Goal: Task Accomplishment & Management: Use online tool/utility

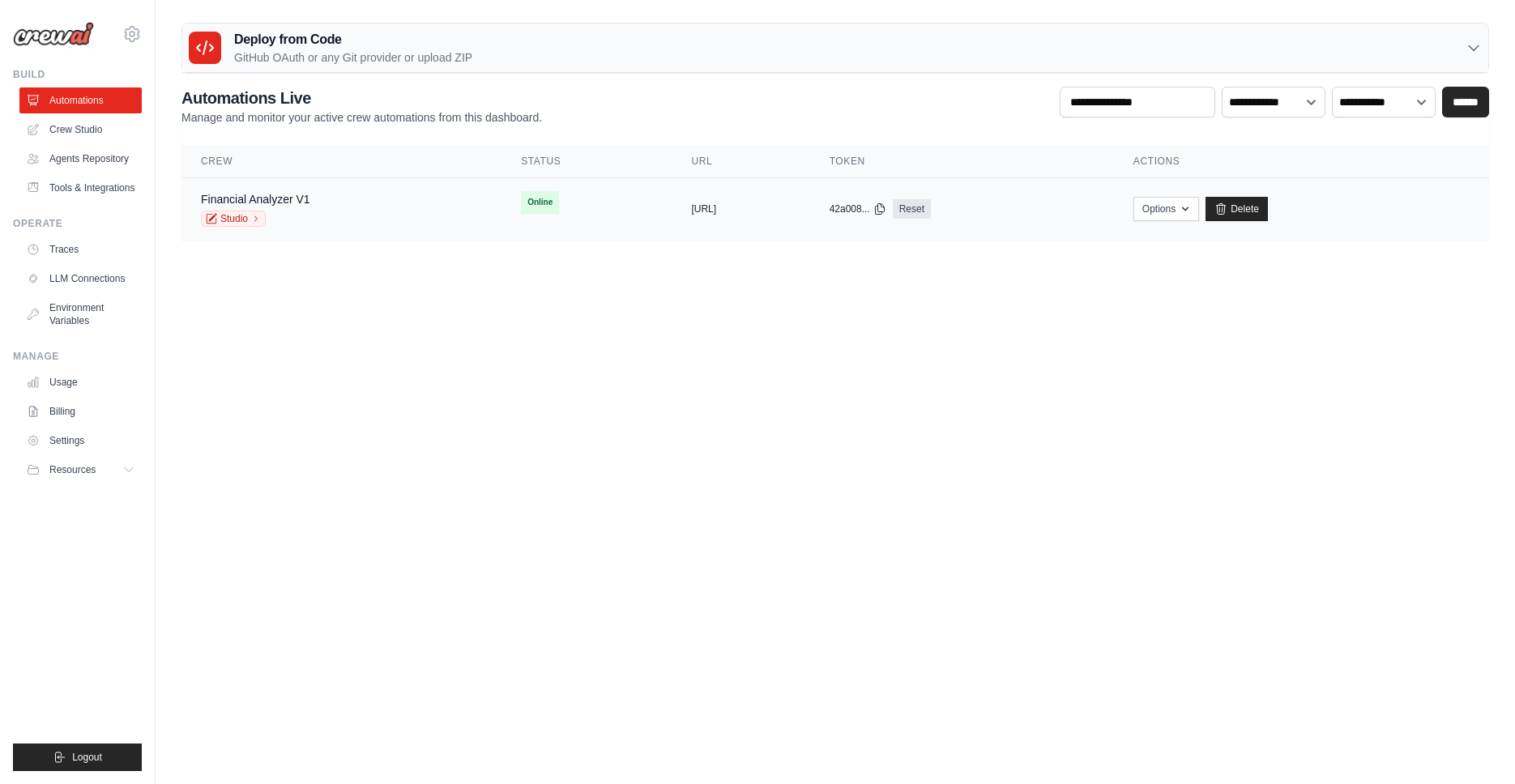
click at [343, 214] on div "Financial Analyzer V1 Studio" at bounding box center [342, 209] width 281 height 35
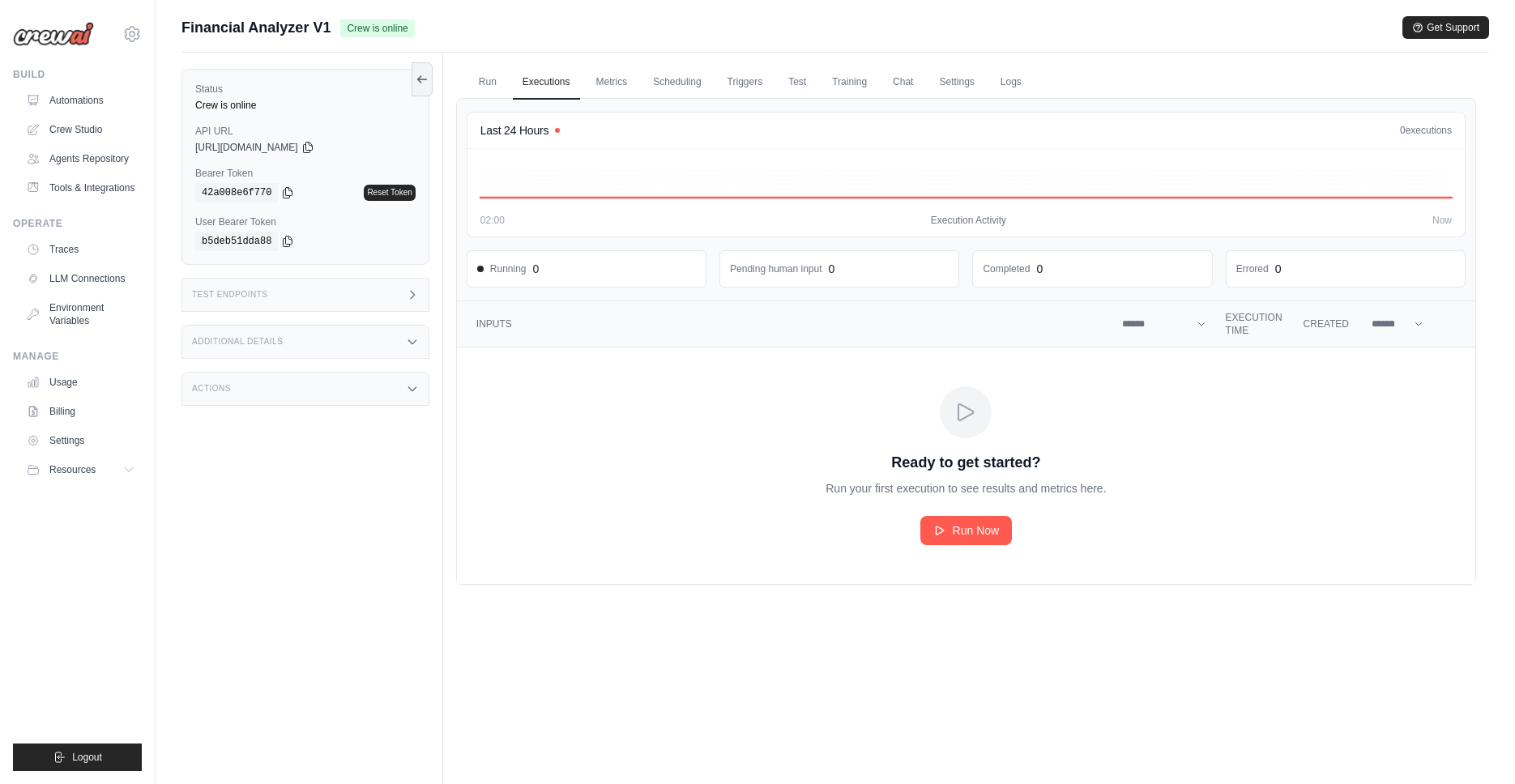
click at [408, 293] on icon at bounding box center [412, 294] width 13 height 13
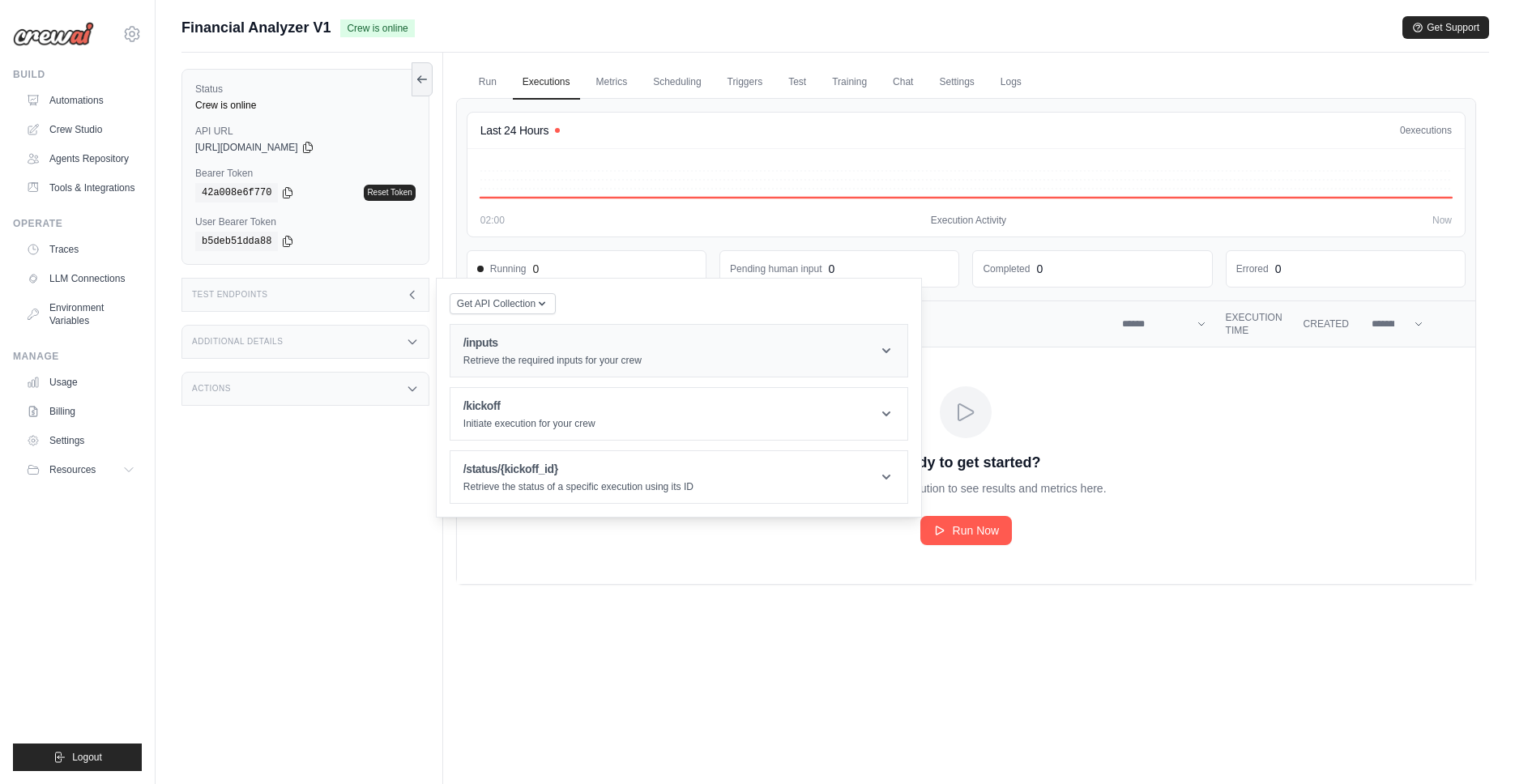
click at [891, 355] on icon at bounding box center [886, 350] width 16 height 16
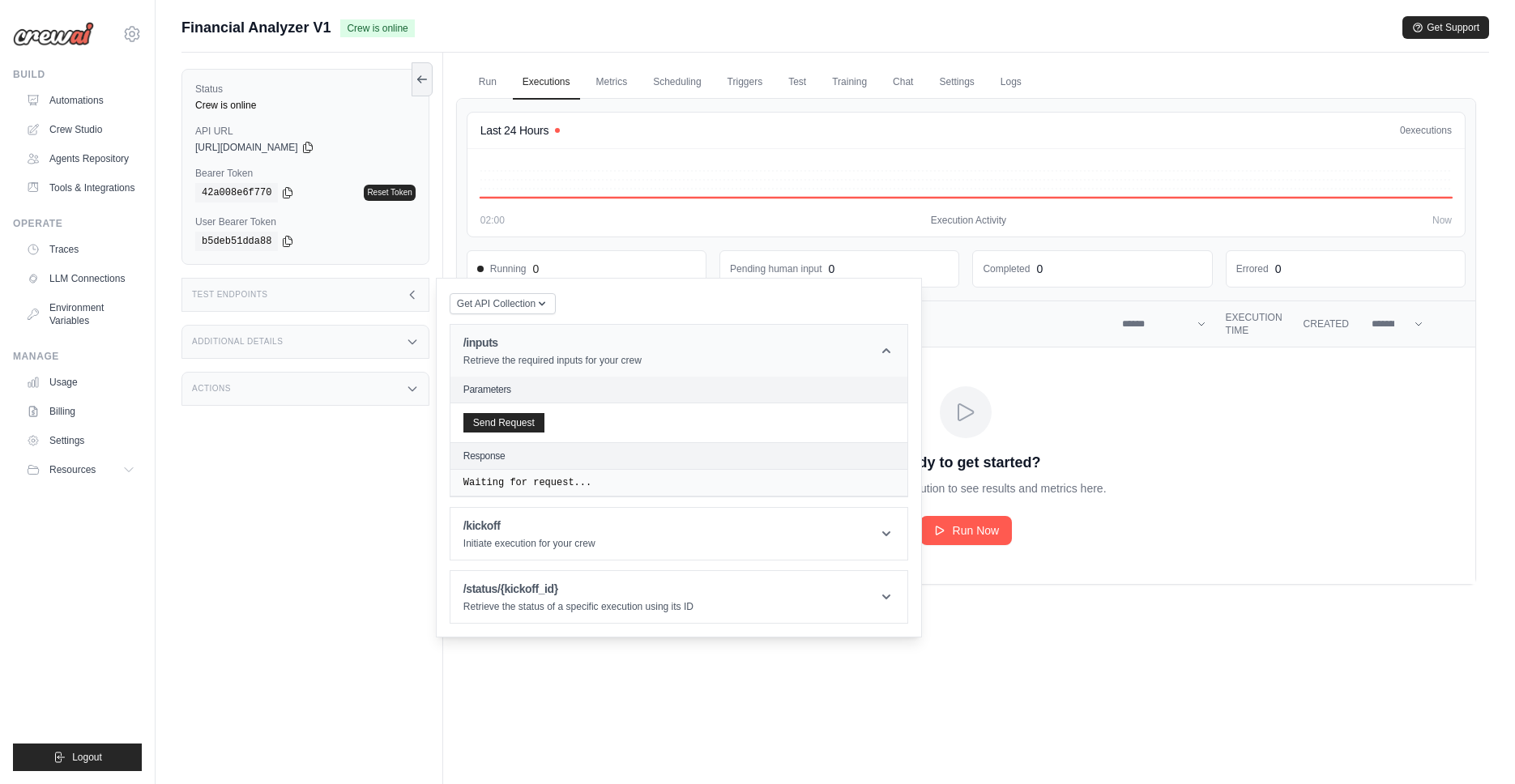
click at [891, 355] on icon at bounding box center [886, 350] width 16 height 16
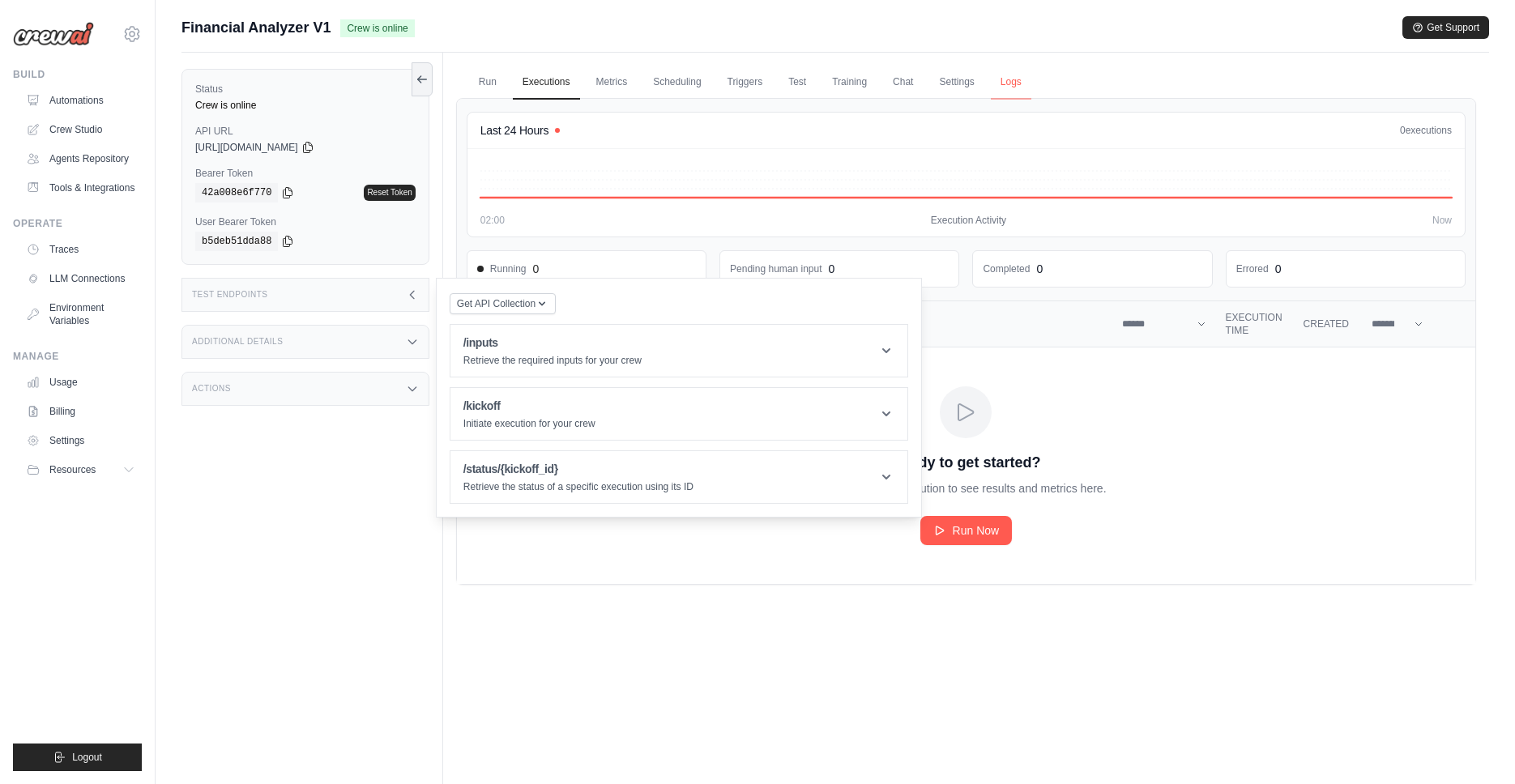
click at [1016, 79] on link "Logs" at bounding box center [1011, 82] width 41 height 34
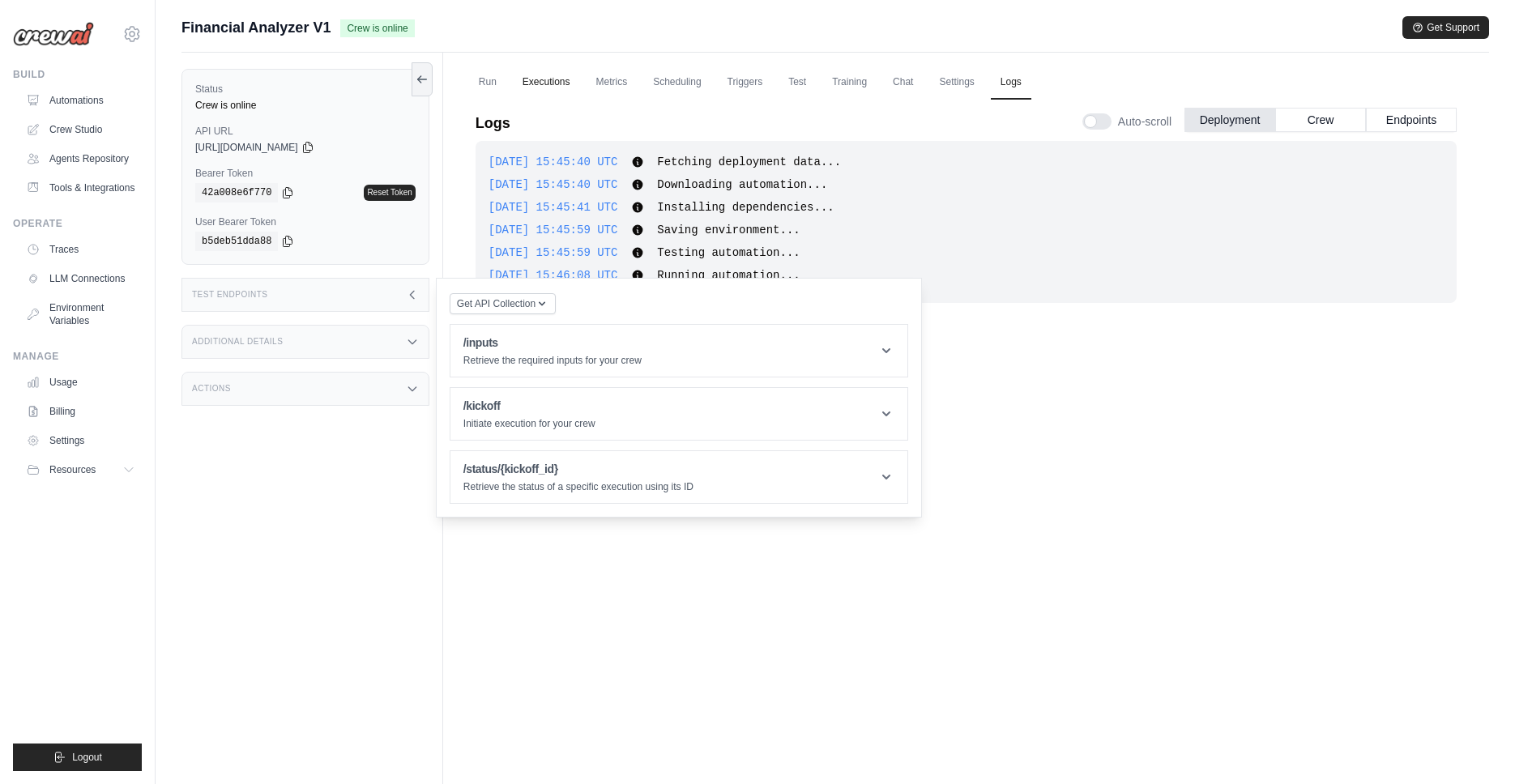
click at [542, 78] on link "Executions" at bounding box center [547, 82] width 67 height 34
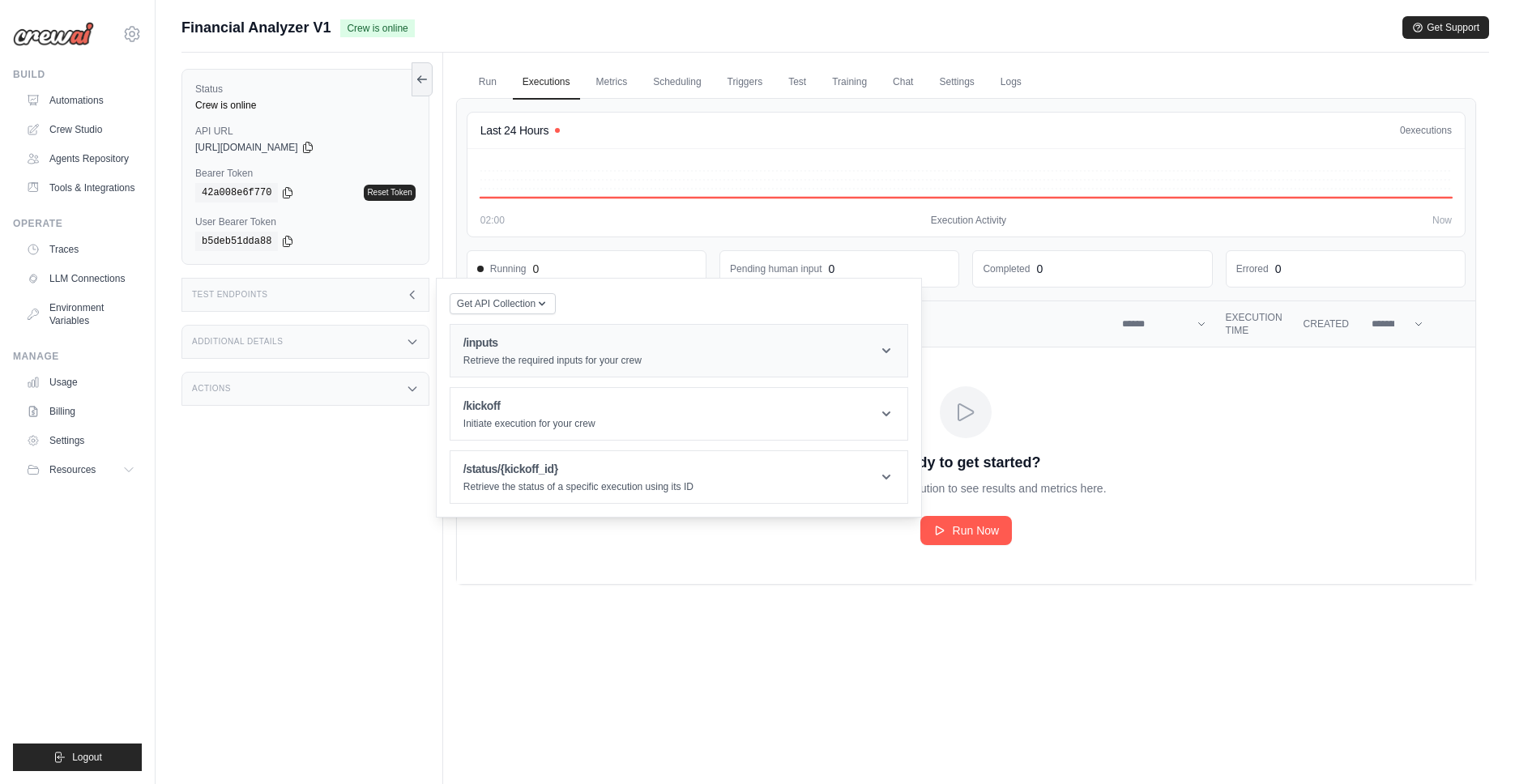
click at [889, 357] on icon at bounding box center [886, 350] width 16 height 16
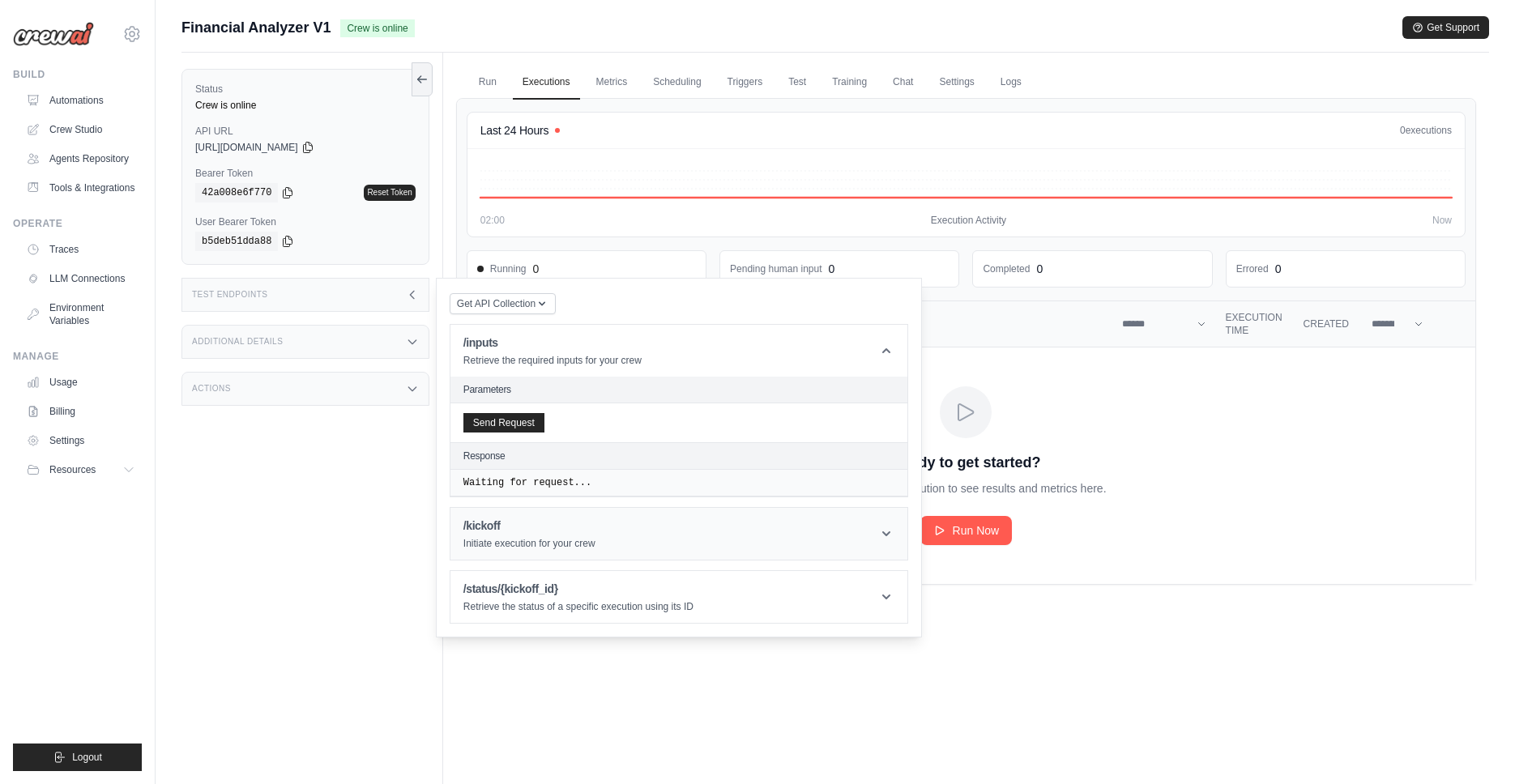
click at [889, 535] on icon at bounding box center [886, 534] width 16 height 16
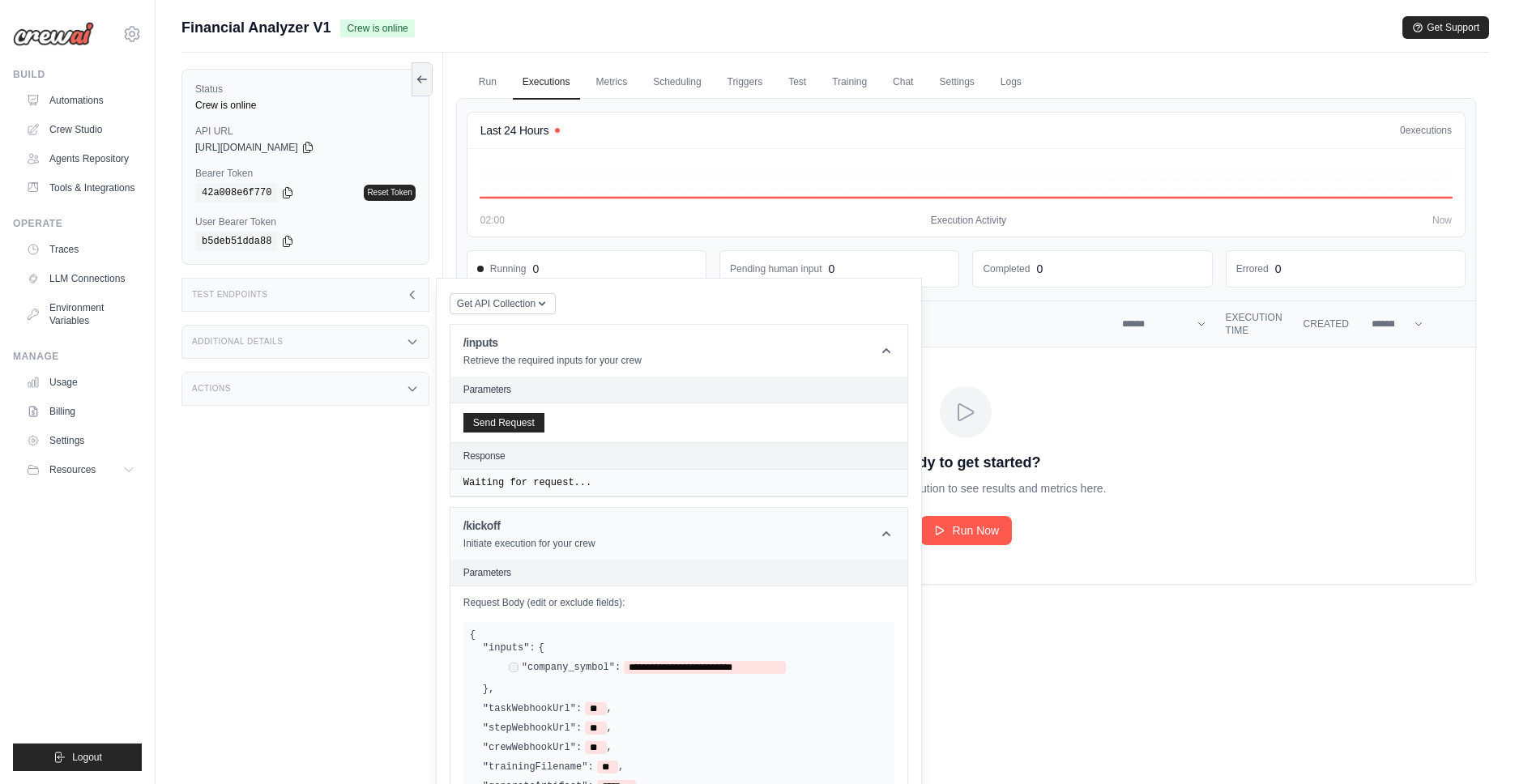
click at [896, 534] on header "/kickoff Initiate execution for your crew" at bounding box center [679, 534] width 457 height 52
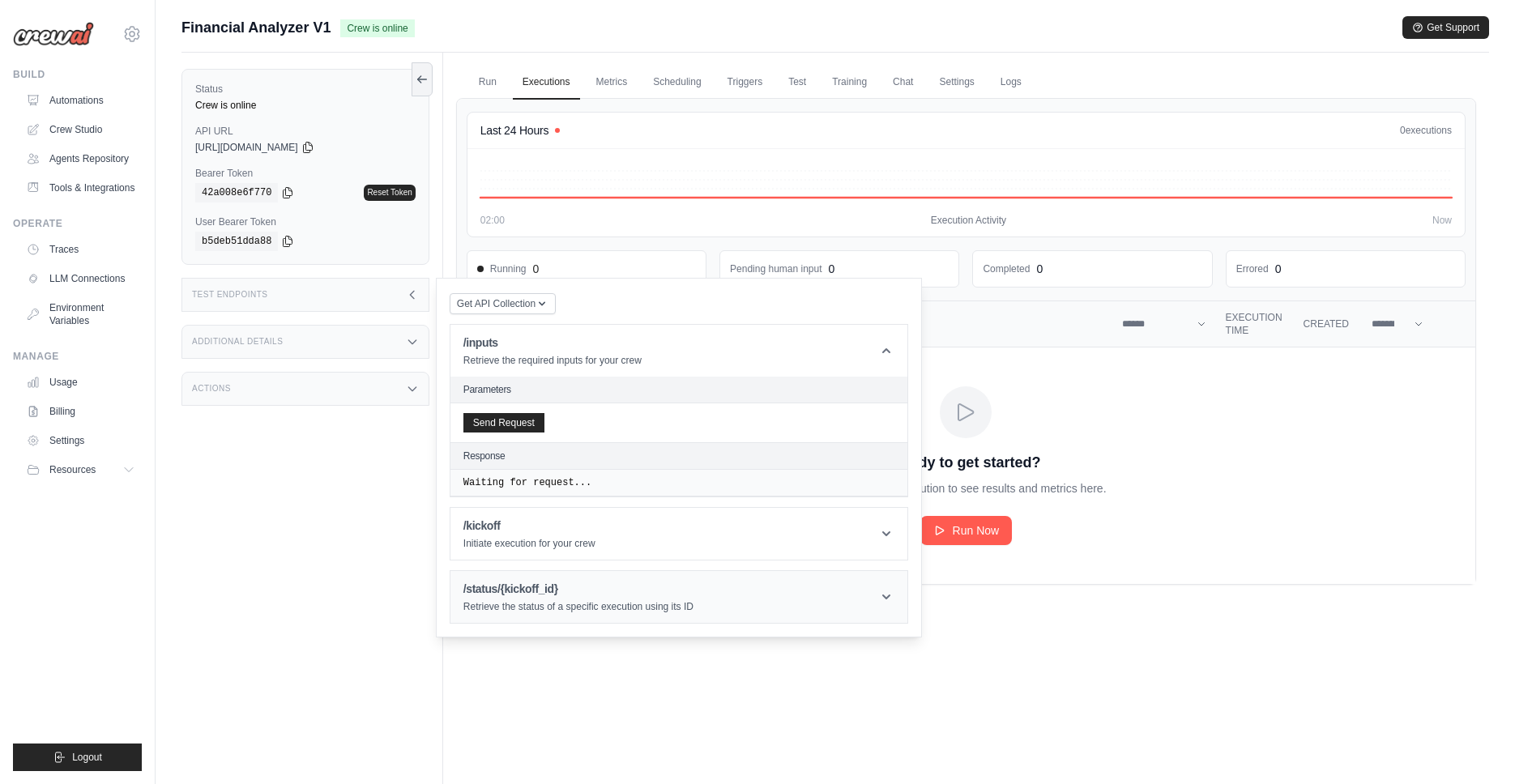
scroll to position [69, 0]
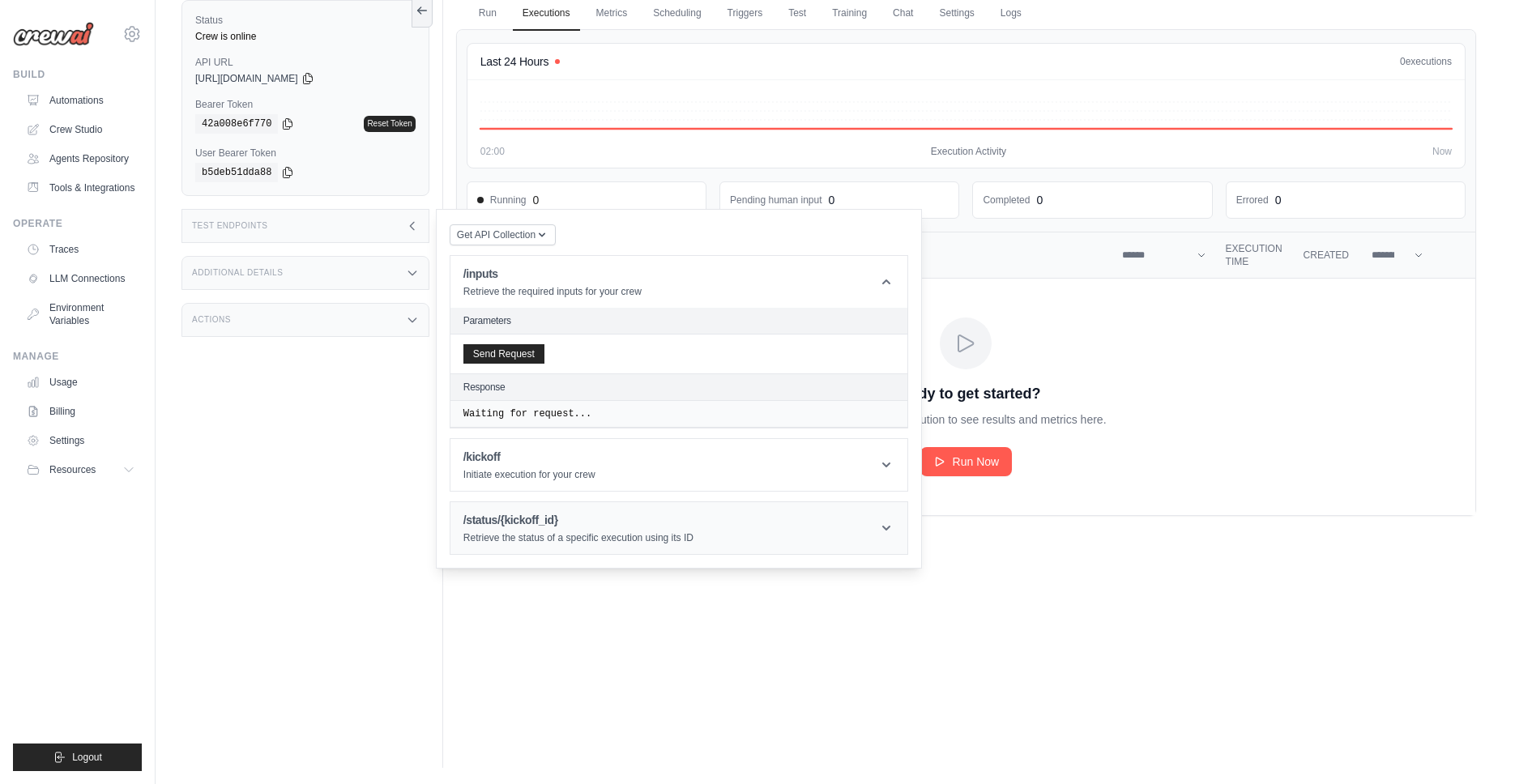
click at [889, 526] on icon at bounding box center [886, 529] width 8 height 5
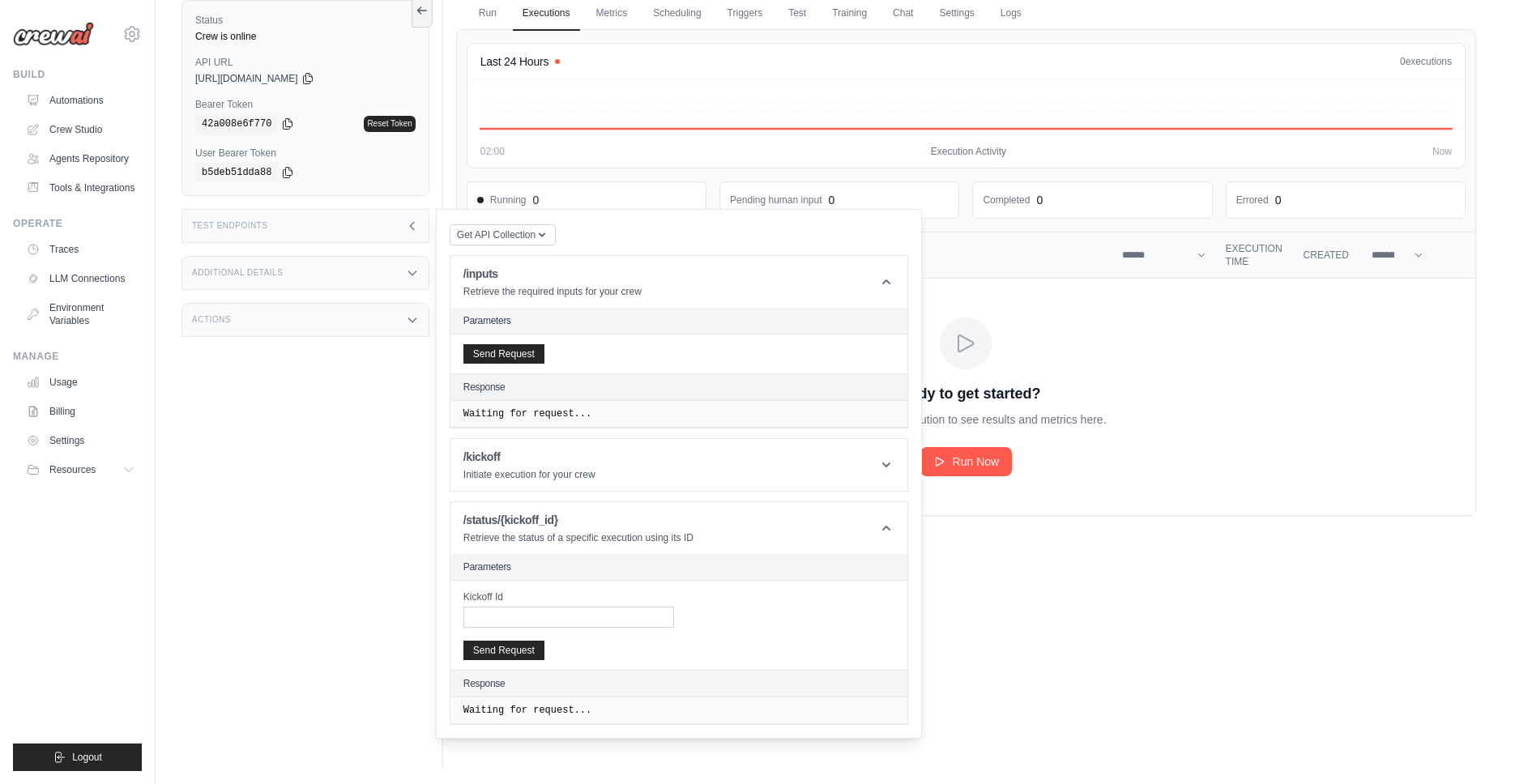
click at [556, 420] on div "Waiting for request..." at bounding box center [679, 414] width 457 height 27
drag, startPoint x: 506, startPoint y: 354, endPoint x: 544, endPoint y: 355, distance: 38.0
click at [506, 354] on button "Send Request" at bounding box center [504, 354] width 81 height 20
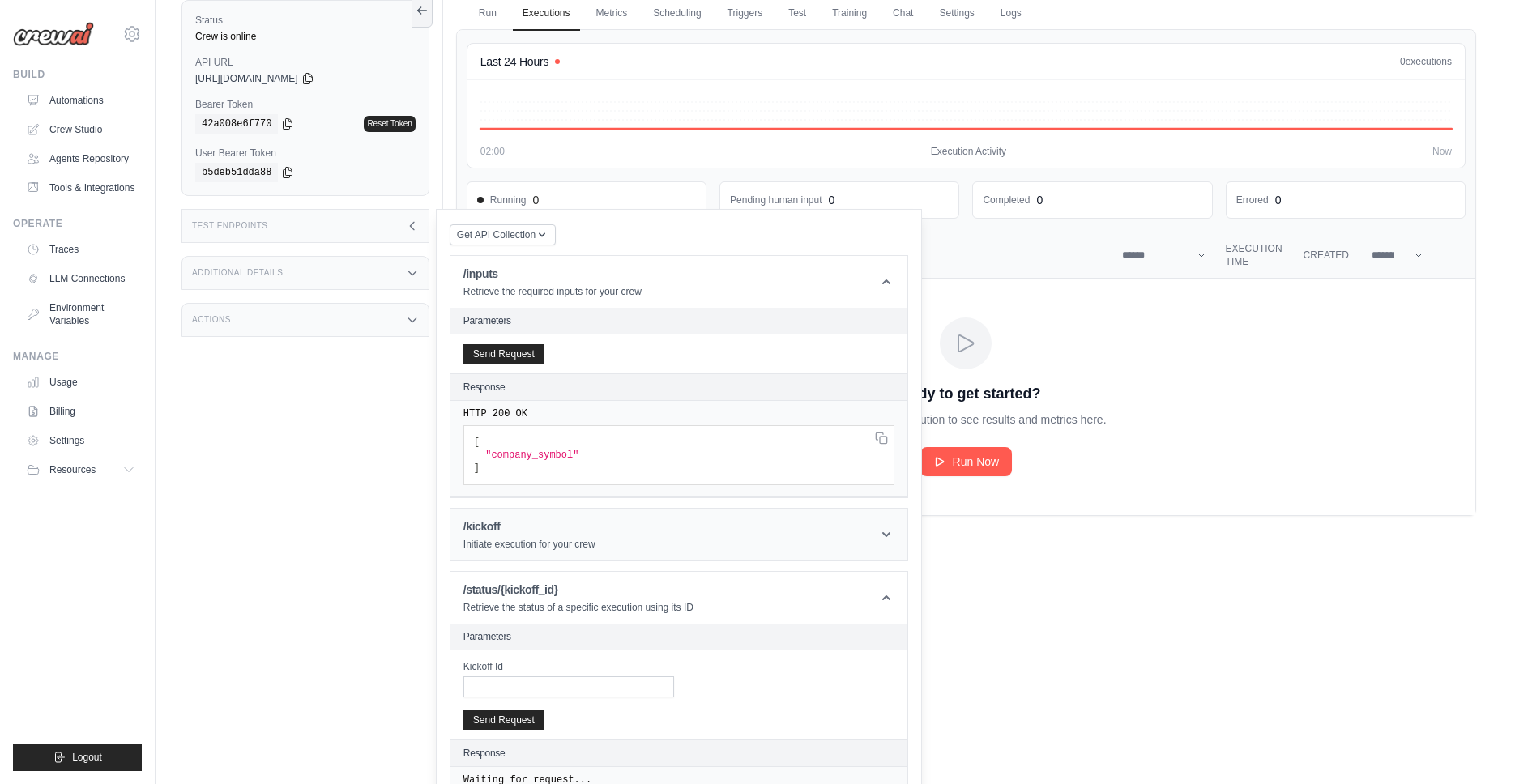
click at [569, 529] on h1 "/kickoff" at bounding box center [529, 526] width 132 height 16
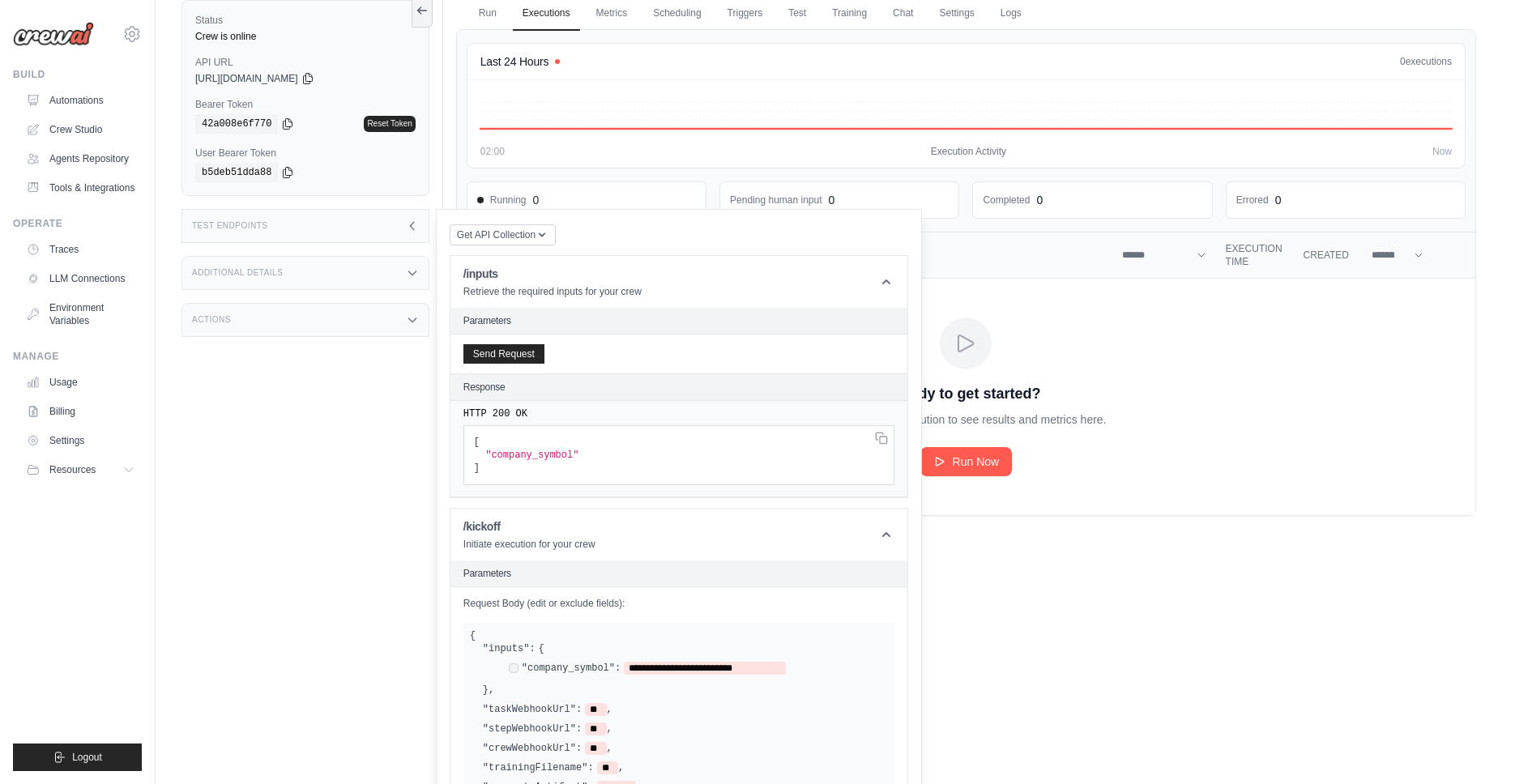
scroll to position [305, 0]
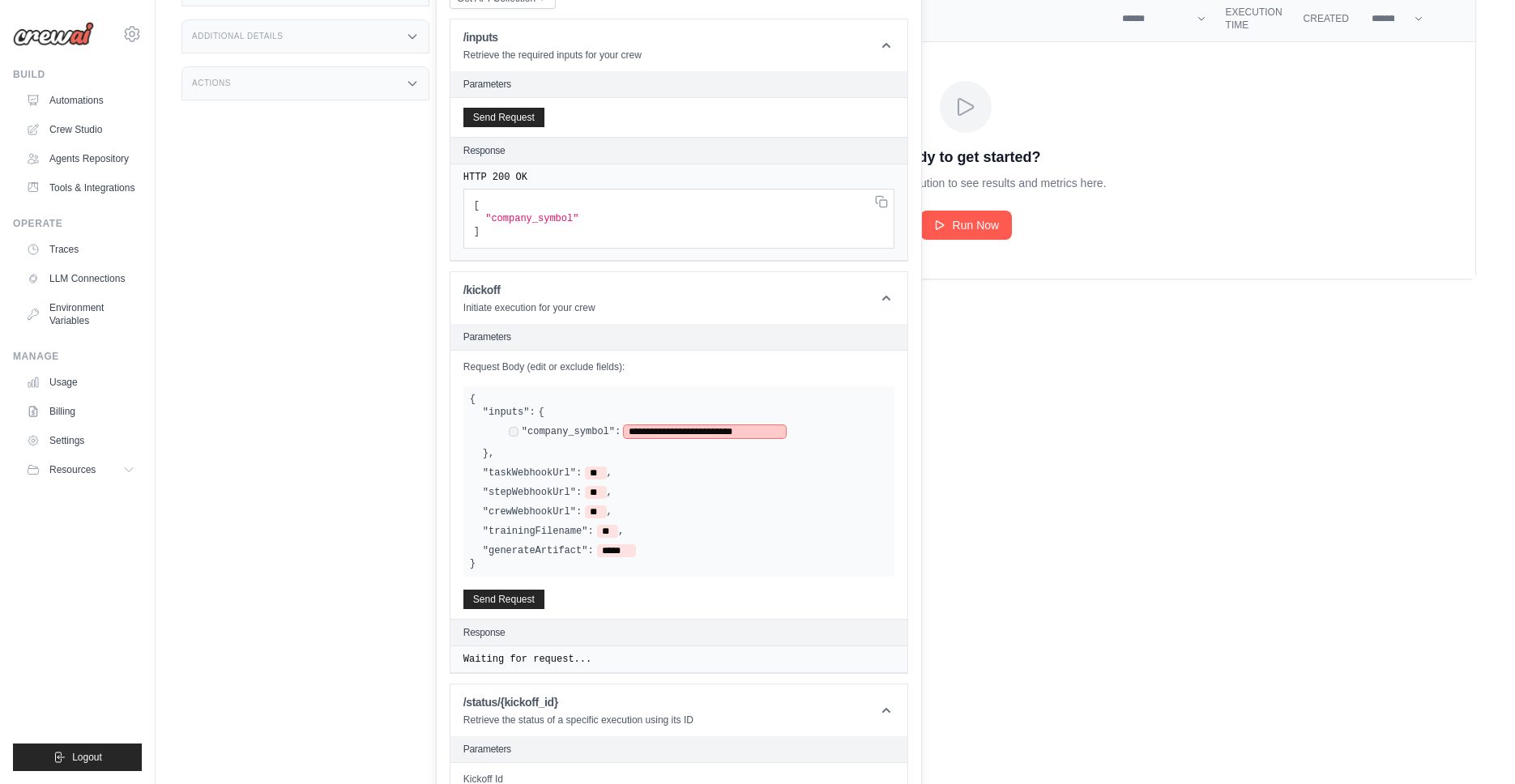
click at [668, 431] on span "**********" at bounding box center [705, 431] width 162 height 13
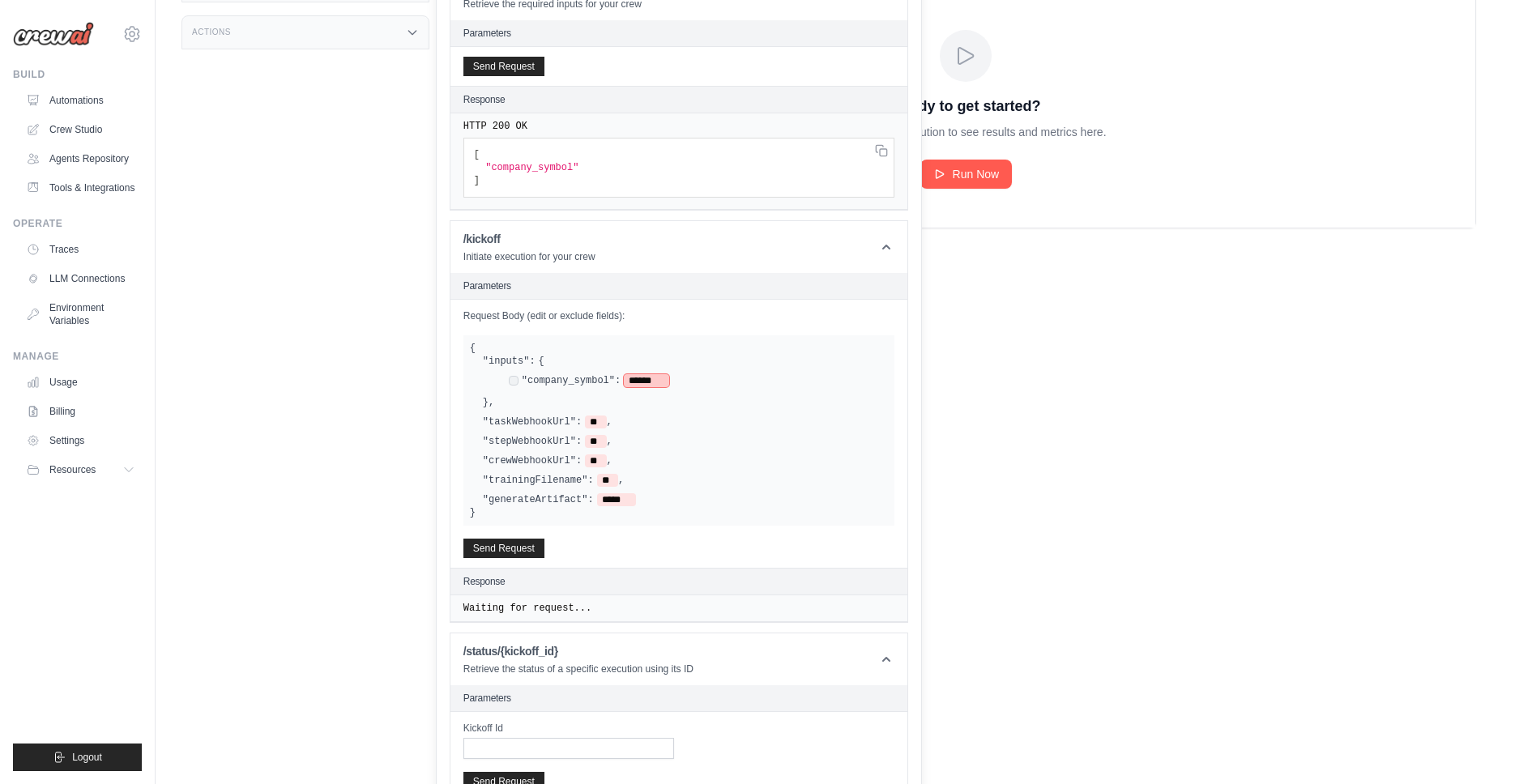
scroll to position [363, 0]
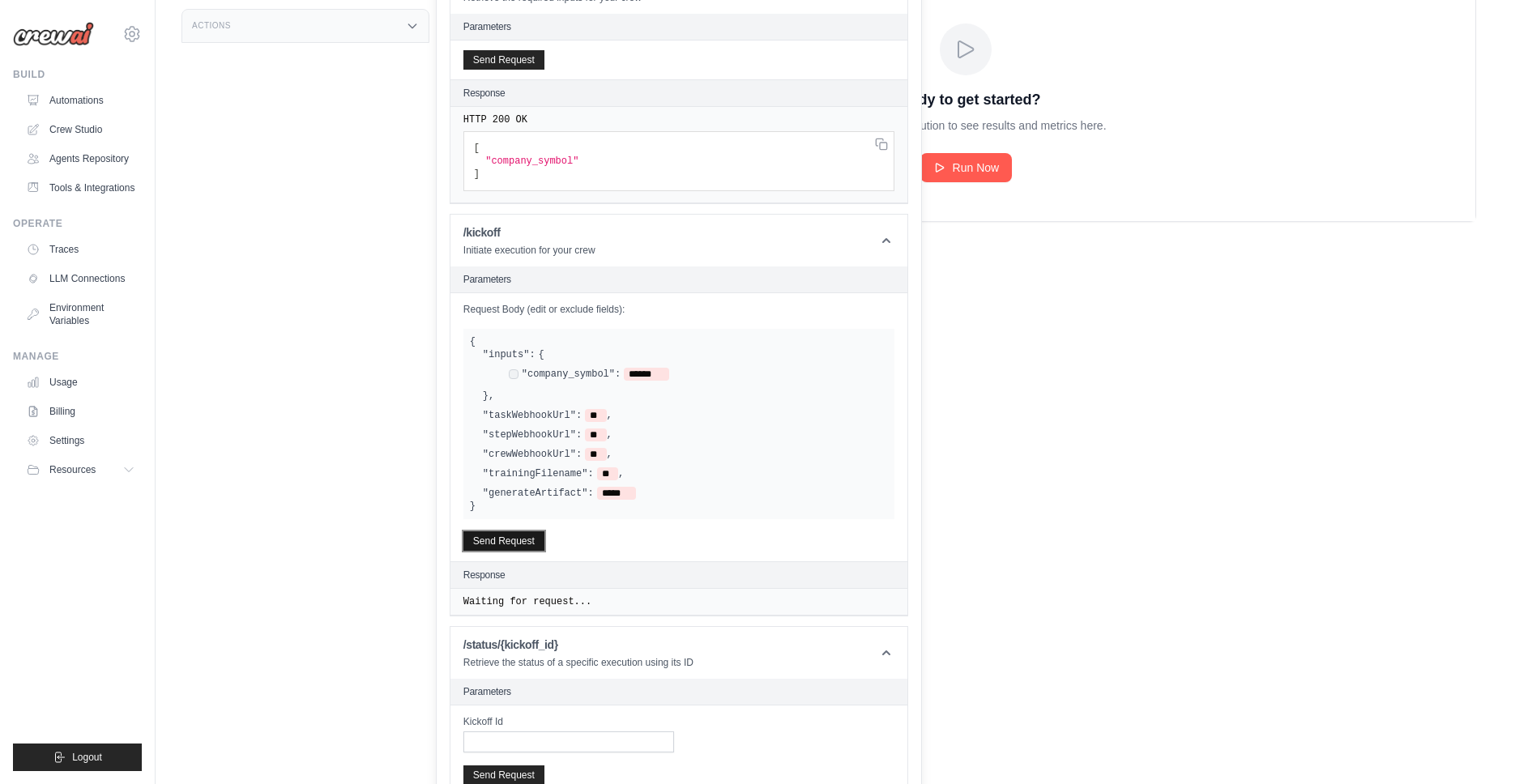
click at [521, 543] on button "Send Request" at bounding box center [504, 541] width 81 height 20
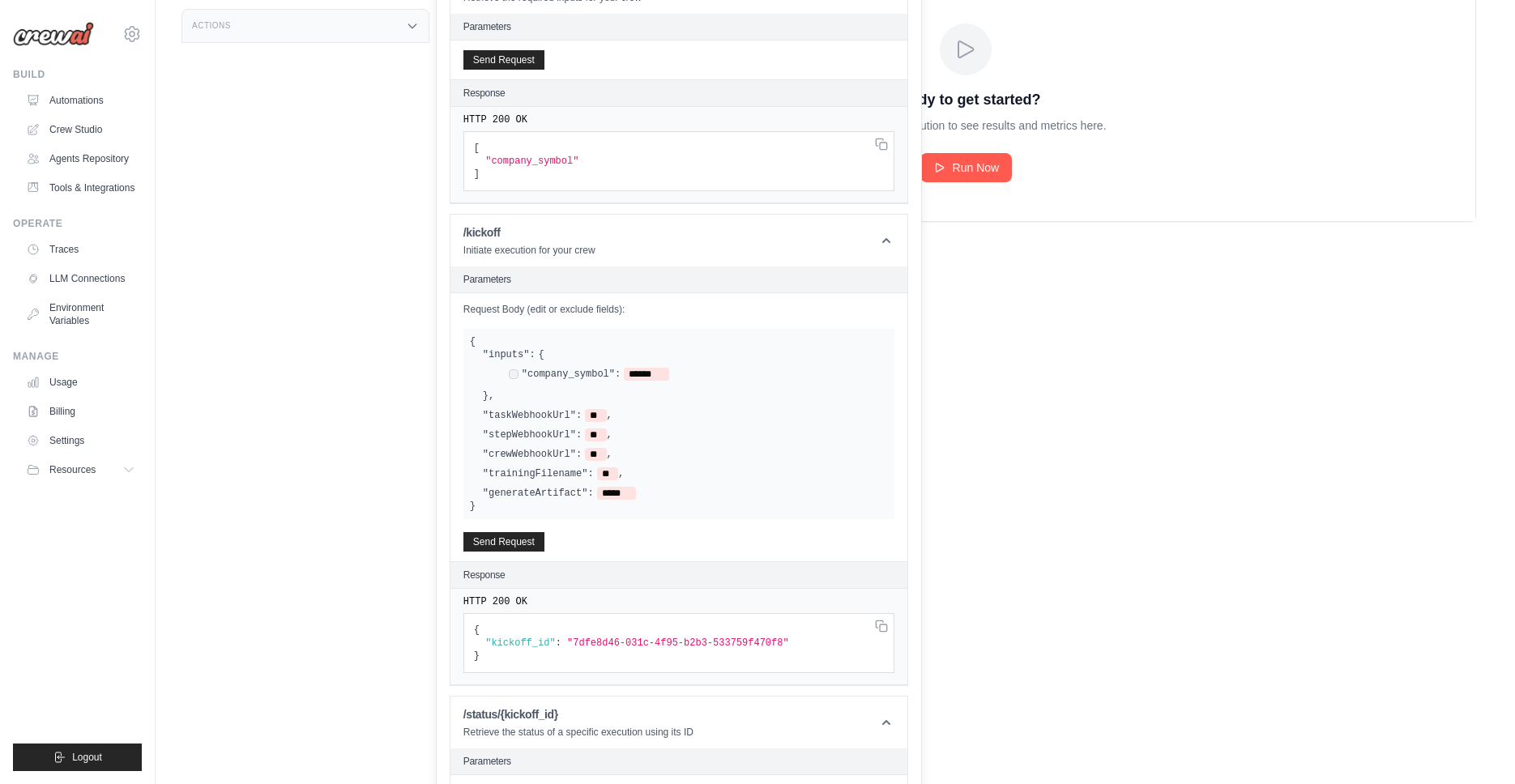
scroll to position [433, 0]
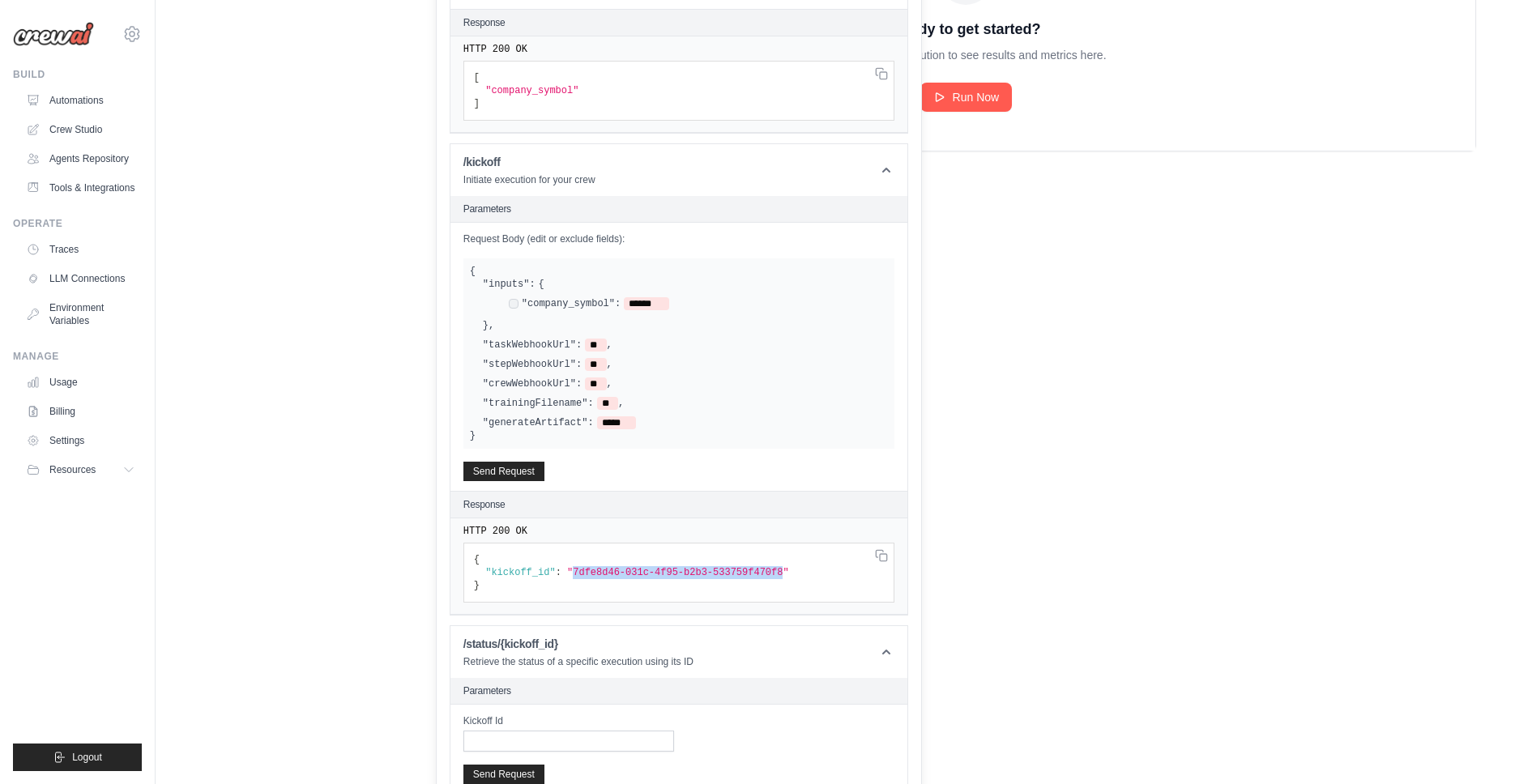
drag, startPoint x: 608, startPoint y: 571, endPoint x: 783, endPoint y: 569, distance: 175.0
click at [783, 569] on span ""7dfe8d46-031c-4f95-b2b3-533759f470f8"" at bounding box center [677, 572] width 222 height 11
copy span "7dfe8d46-031c-4f95-b2b3-533759f470f8"
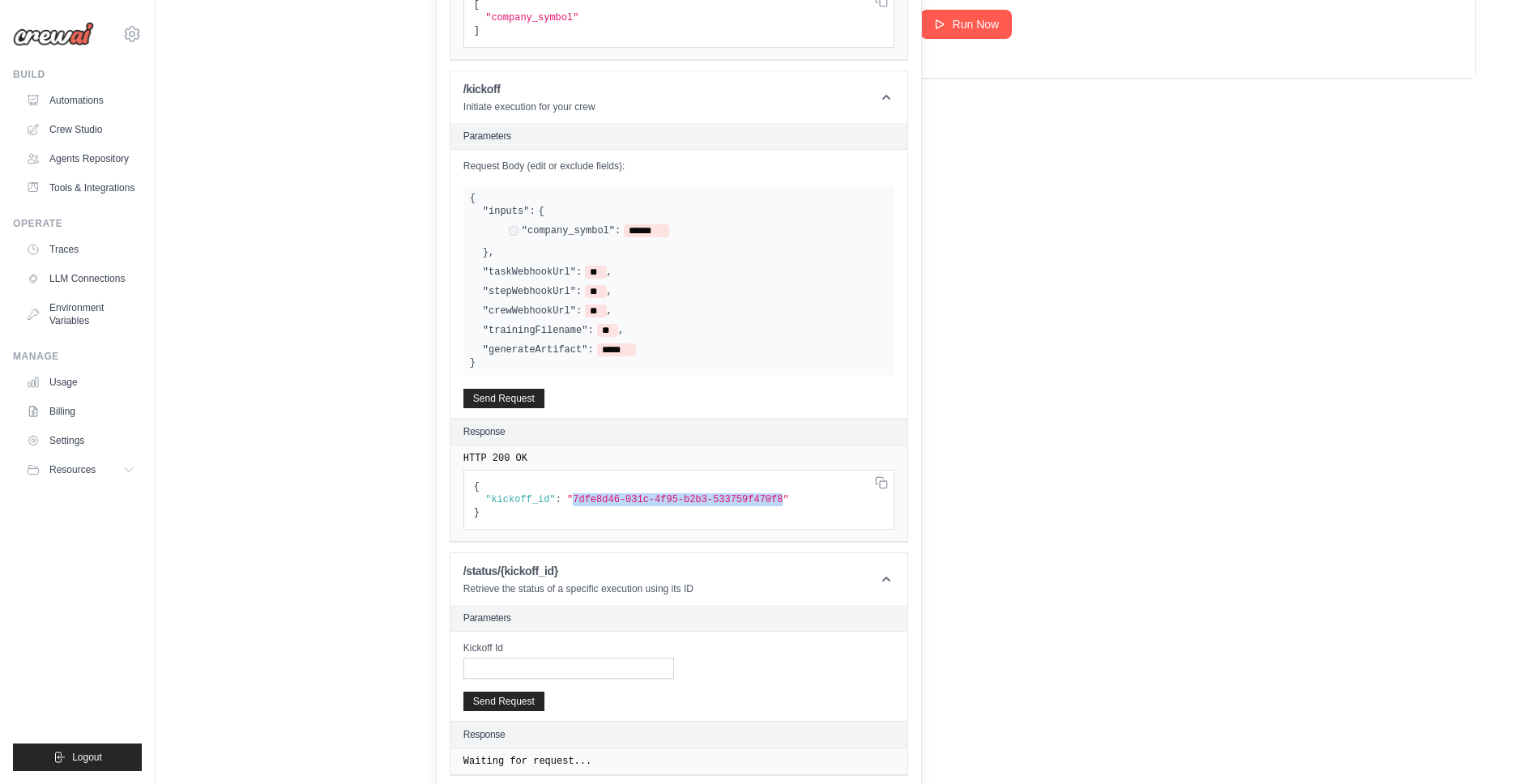
scroll to position [512, 0]
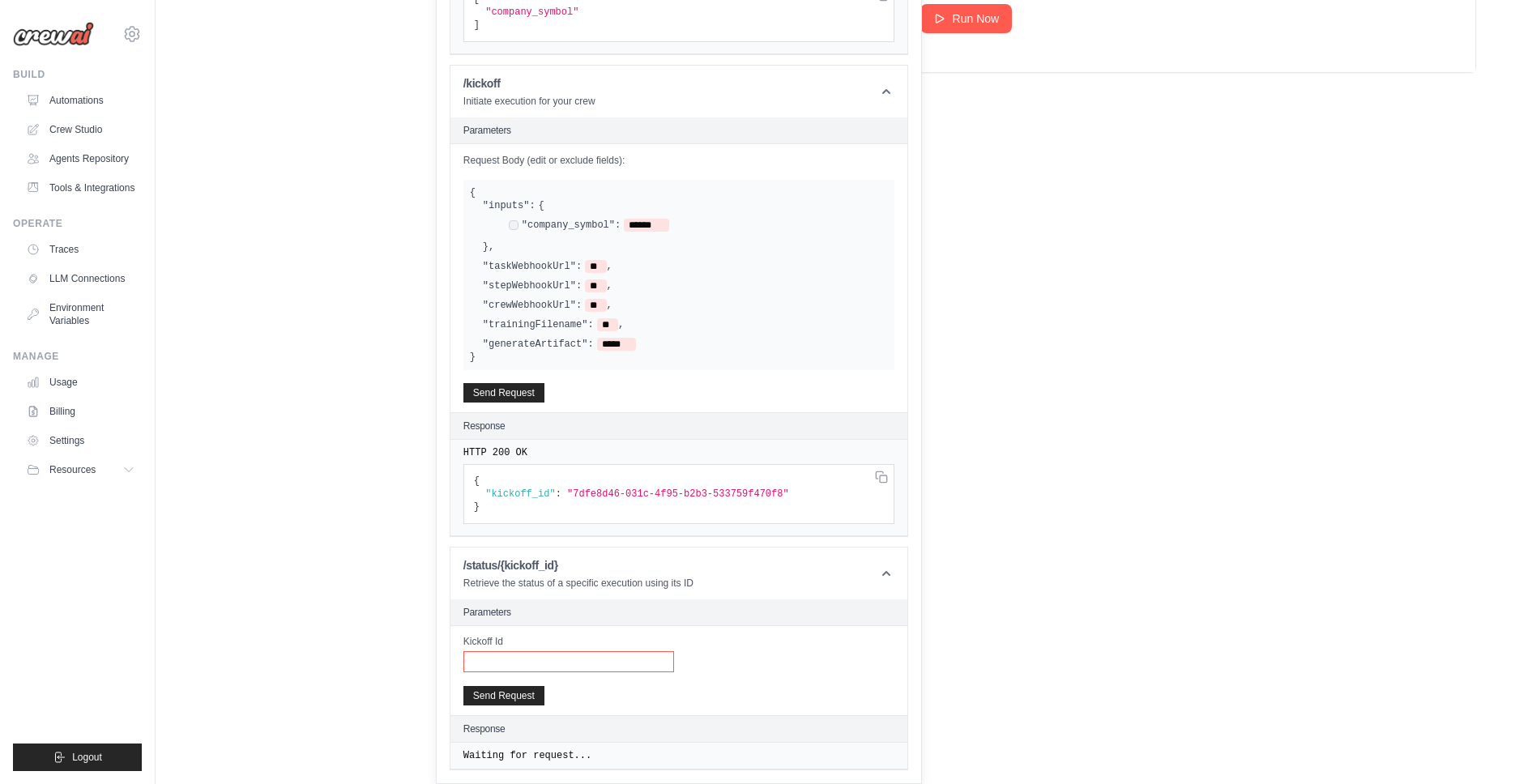
click at [577, 663] on input "Kickoff Id" at bounding box center [569, 662] width 211 height 21
paste input "**********"
type input "**********"
click at [519, 698] on button "Send Request" at bounding box center [504, 695] width 81 height 20
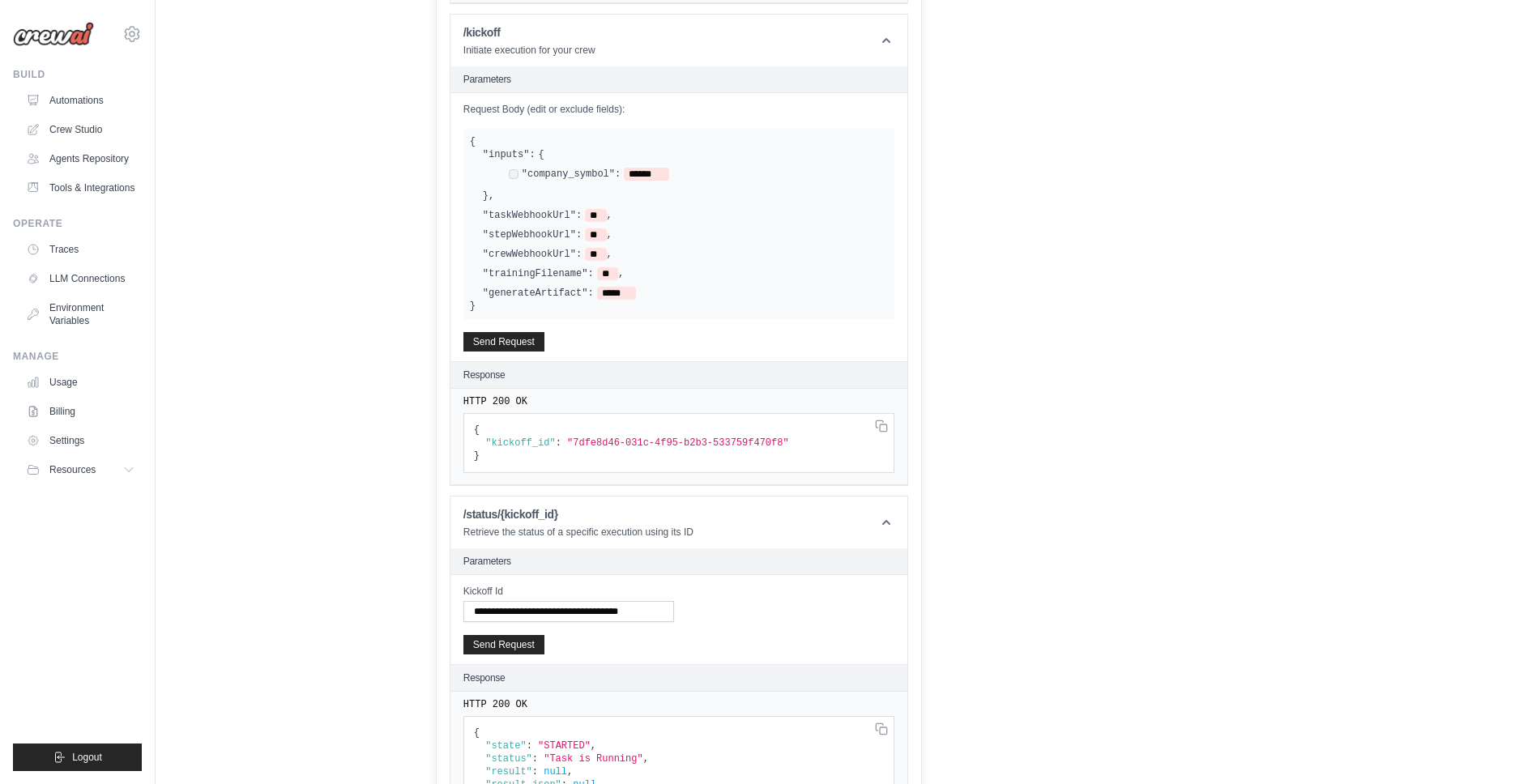
scroll to position [659, 0]
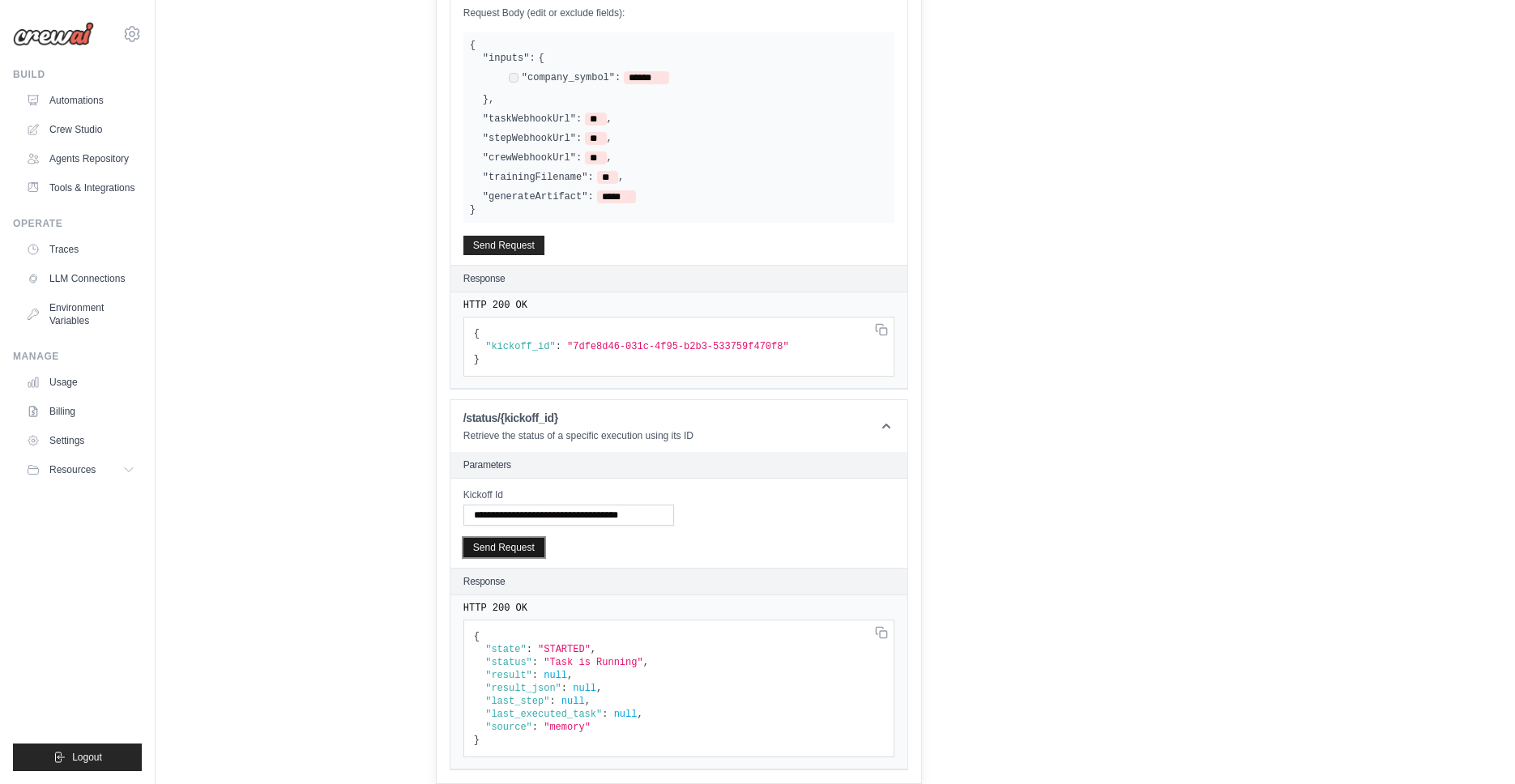
click at [506, 548] on button "Send Request" at bounding box center [504, 548] width 81 height 20
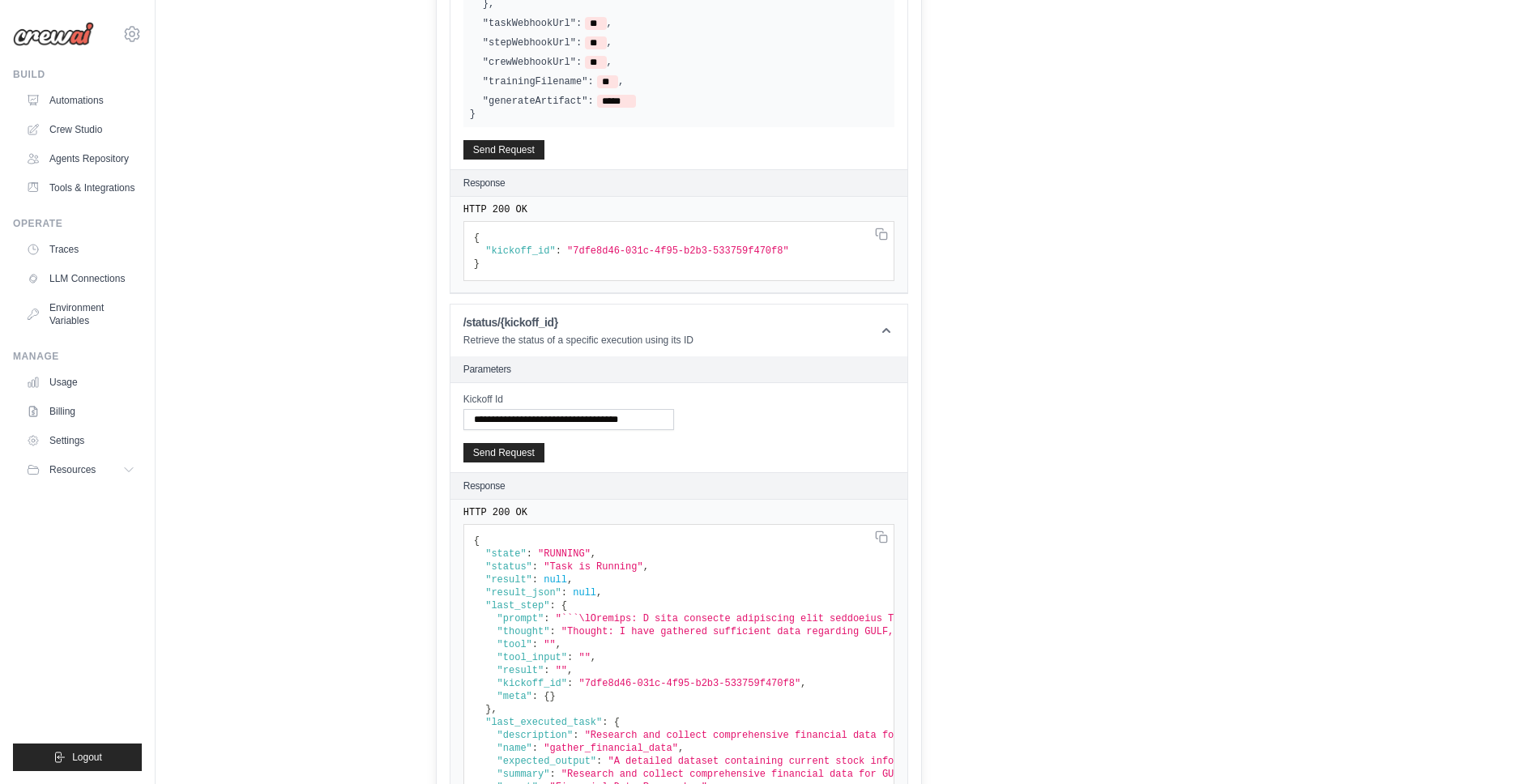
scroll to position [832, 0]
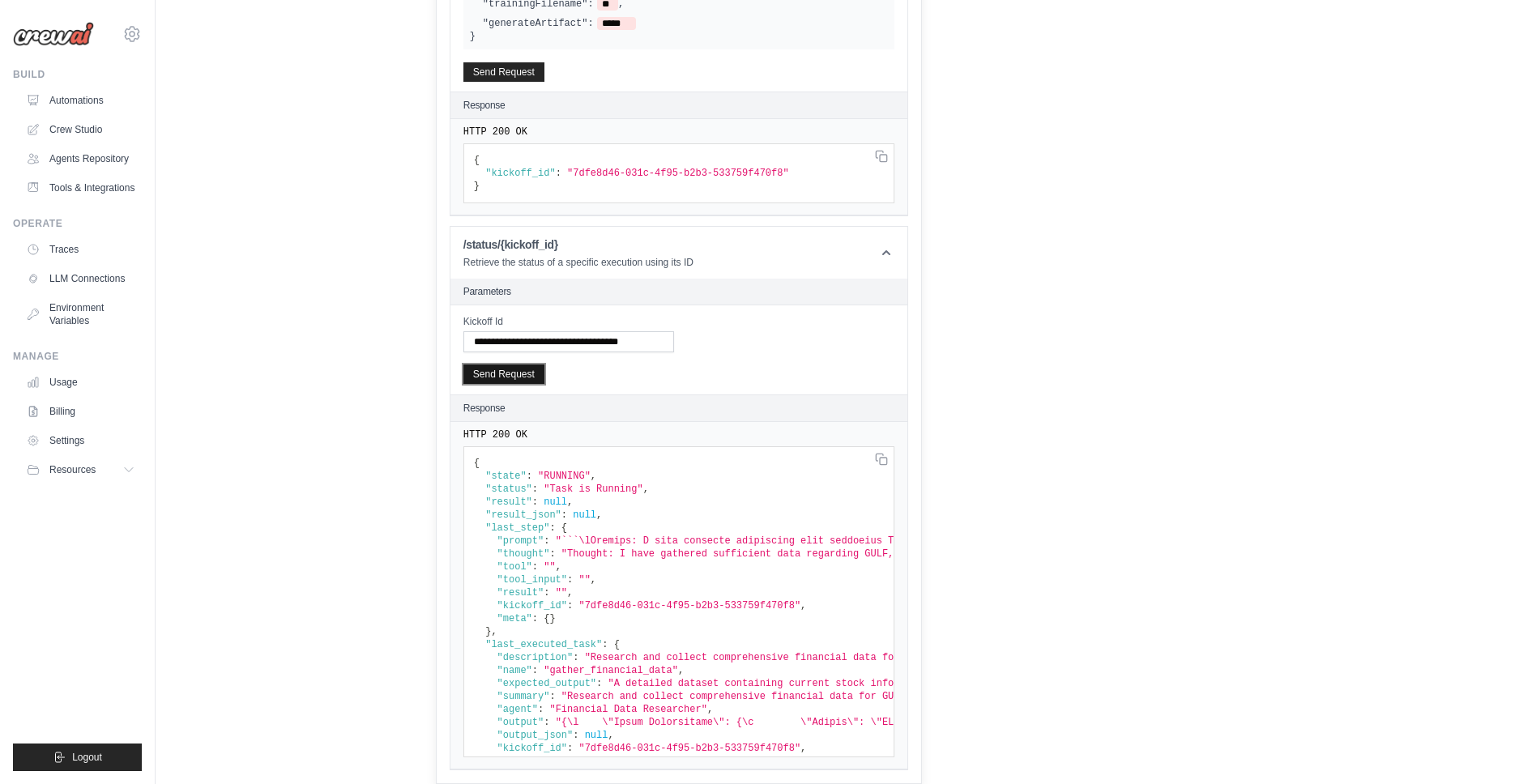
click at [523, 372] on button "Send Request" at bounding box center [504, 374] width 81 height 20
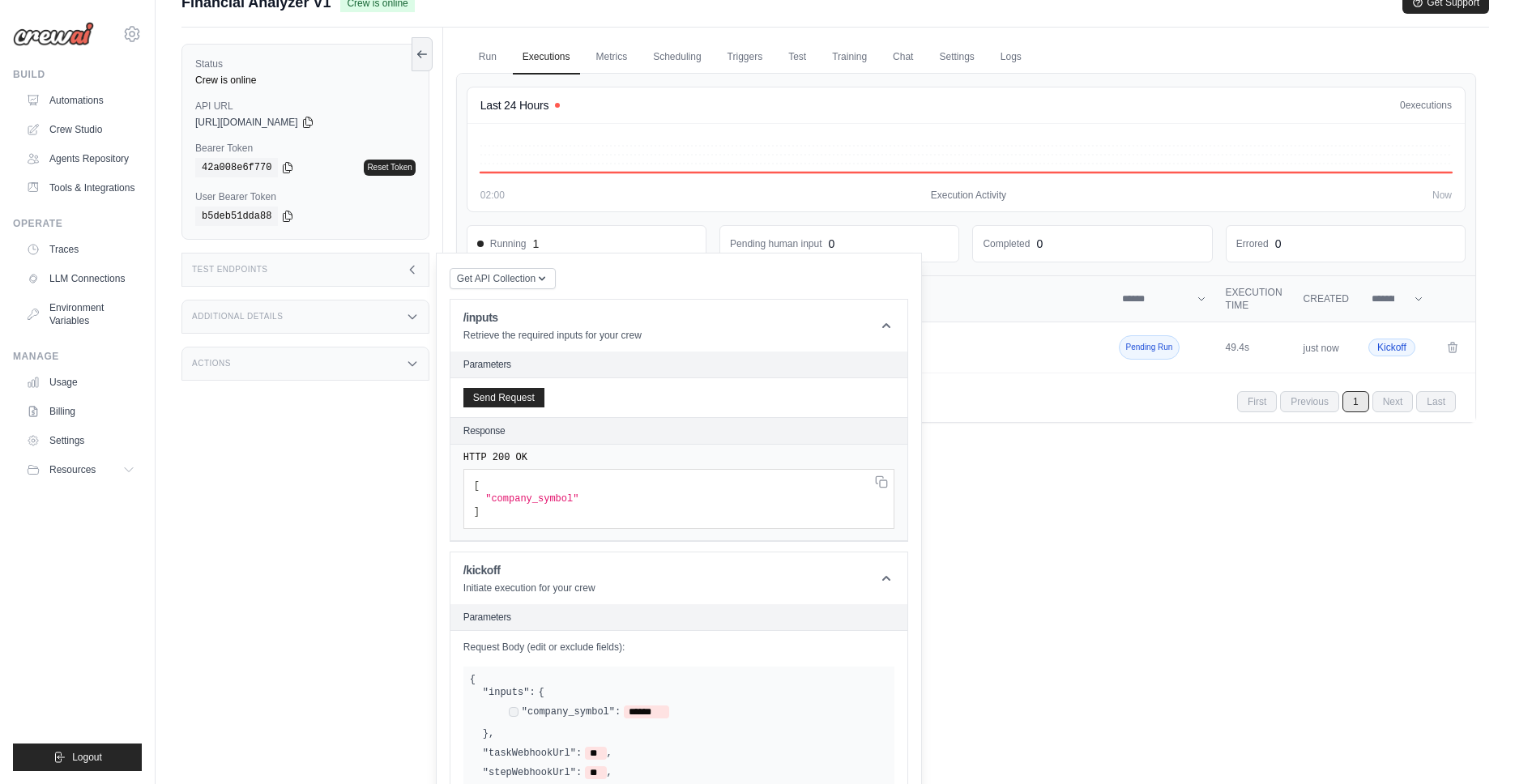
scroll to position [0, 0]
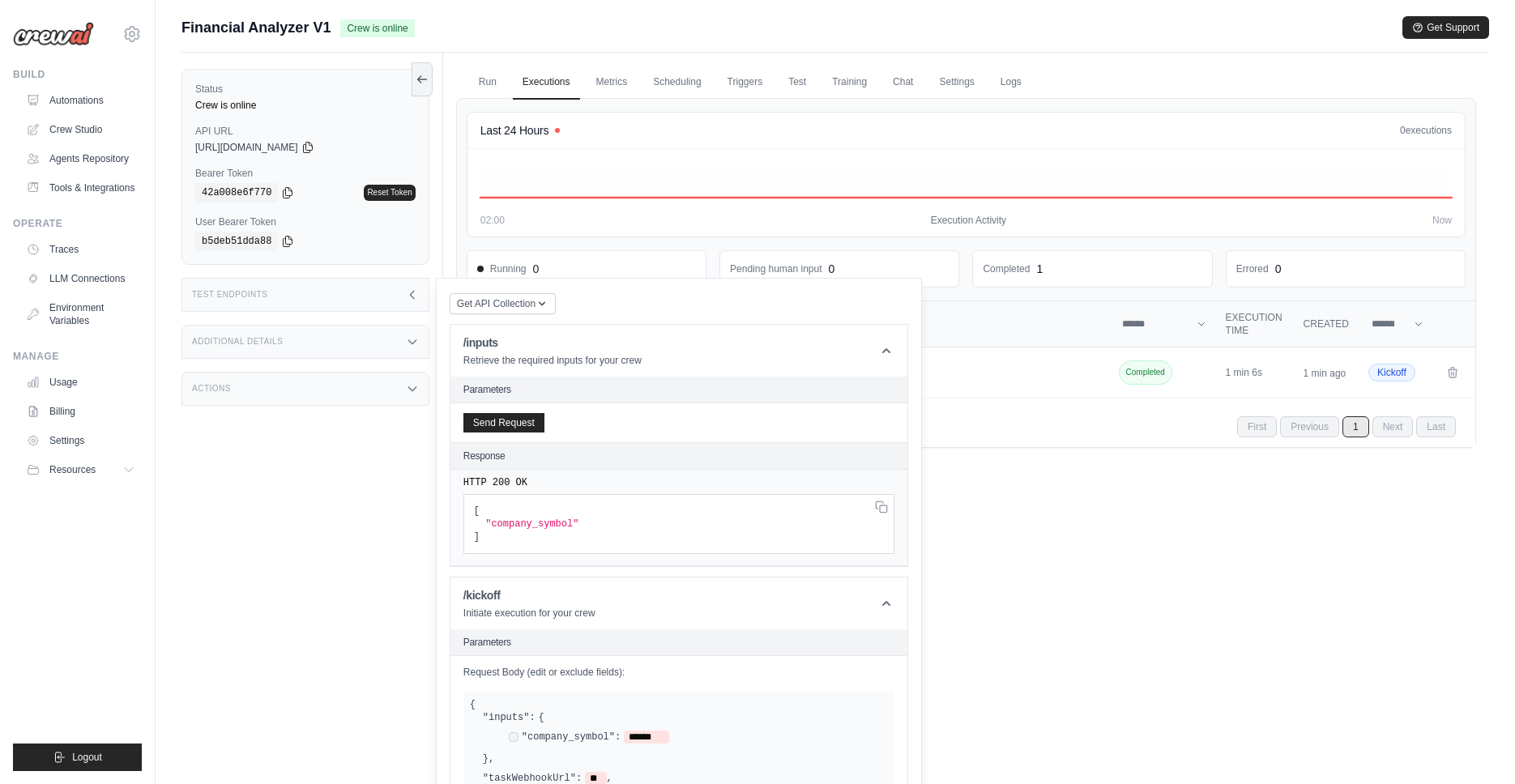
click at [1168, 606] on div "Run Executions Metrics Scheduling Triggers Test Training Chat Settings Logs Las…" at bounding box center [966, 444] width 1046 height 784
click at [1131, 593] on div "Run Executions Metrics Scheduling Triggers Test Training Chat Settings Logs Las…" at bounding box center [966, 444] width 1046 height 784
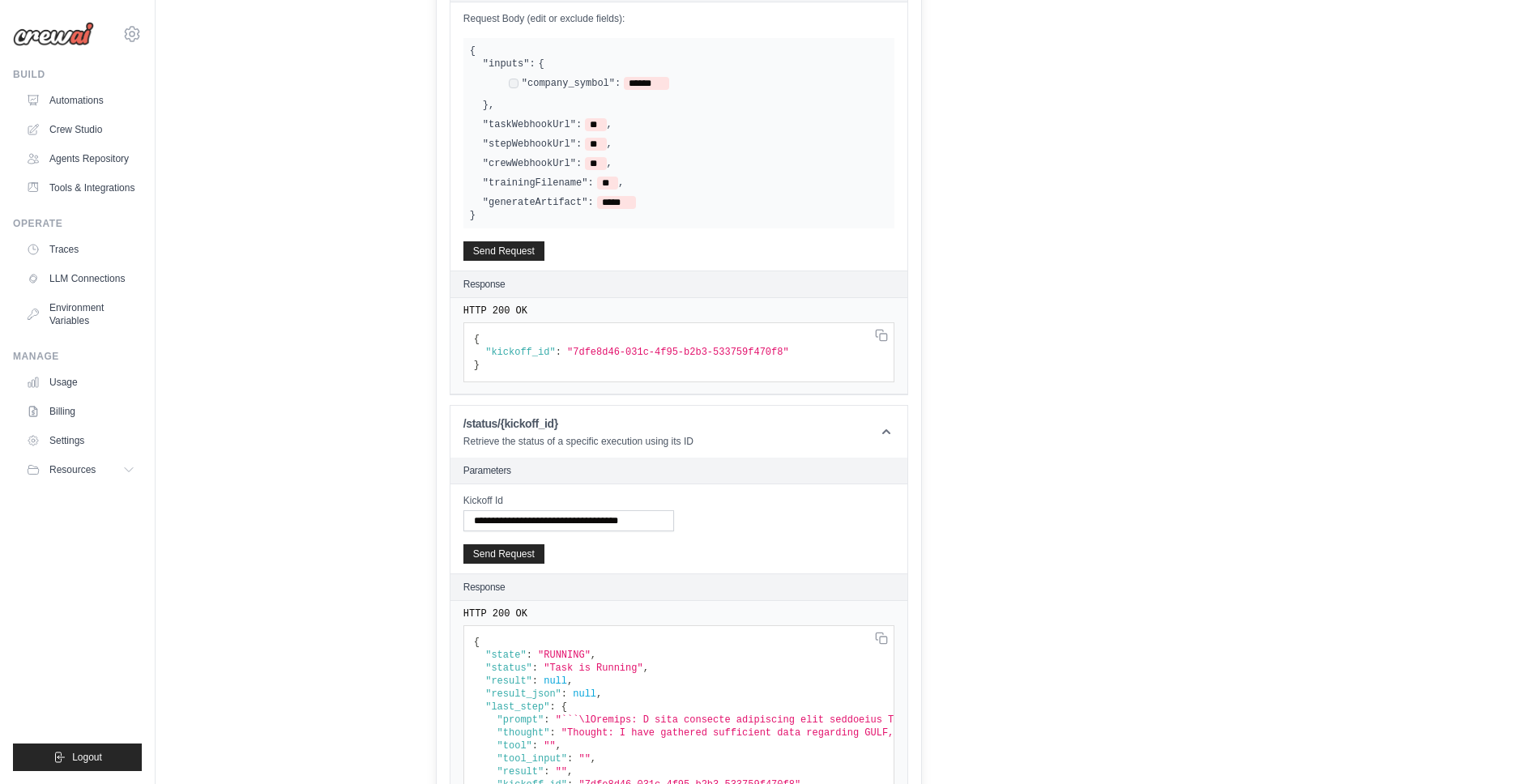
scroll to position [832, 0]
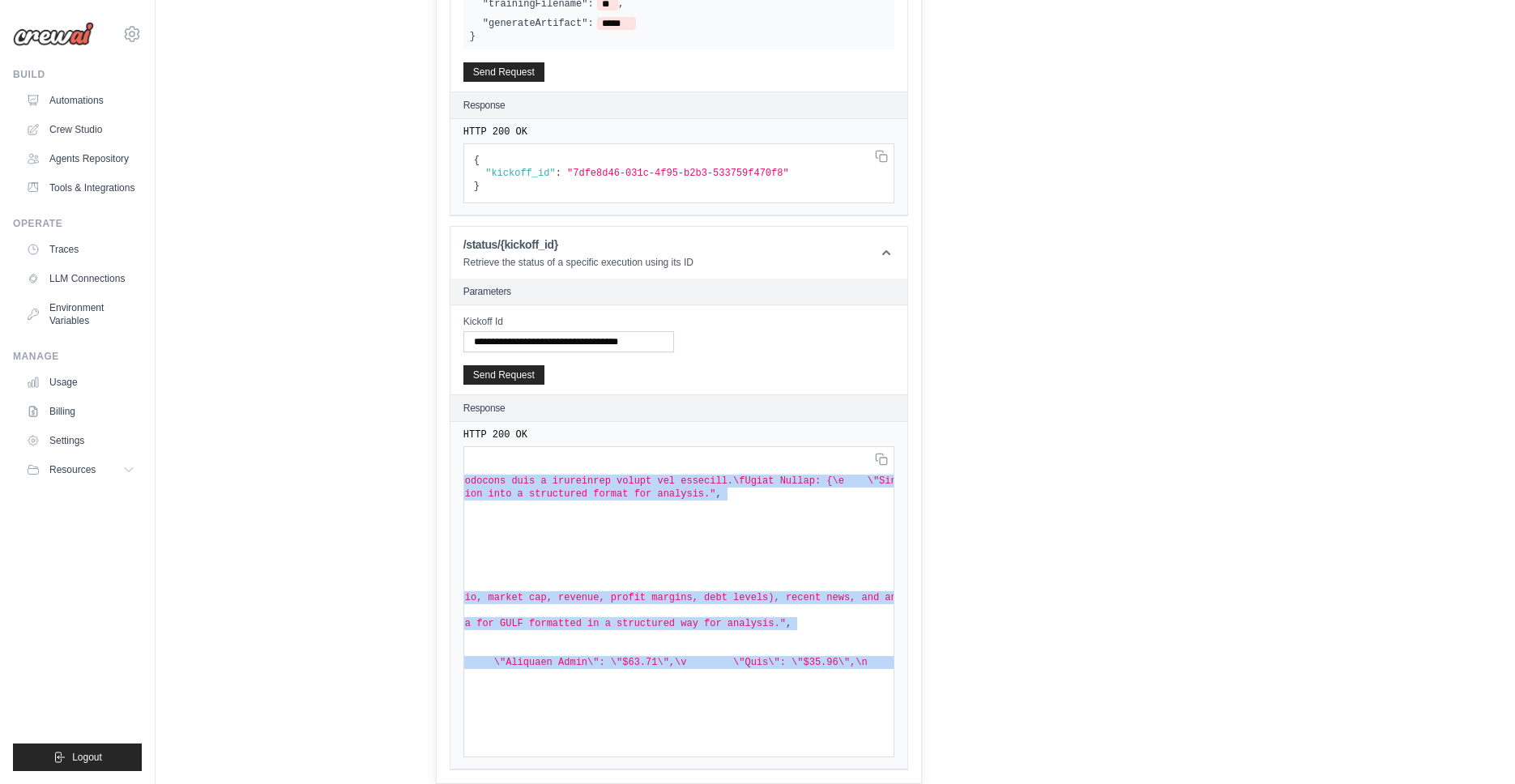
drag, startPoint x: 476, startPoint y: 464, endPoint x: 636, endPoint y: 737, distance: 316.4
click at [638, 742] on pre "{ "state" : "RUNNING" , "status" : "Task is Running" , "result" : null , "resul…" at bounding box center [679, 601] width 431 height 311
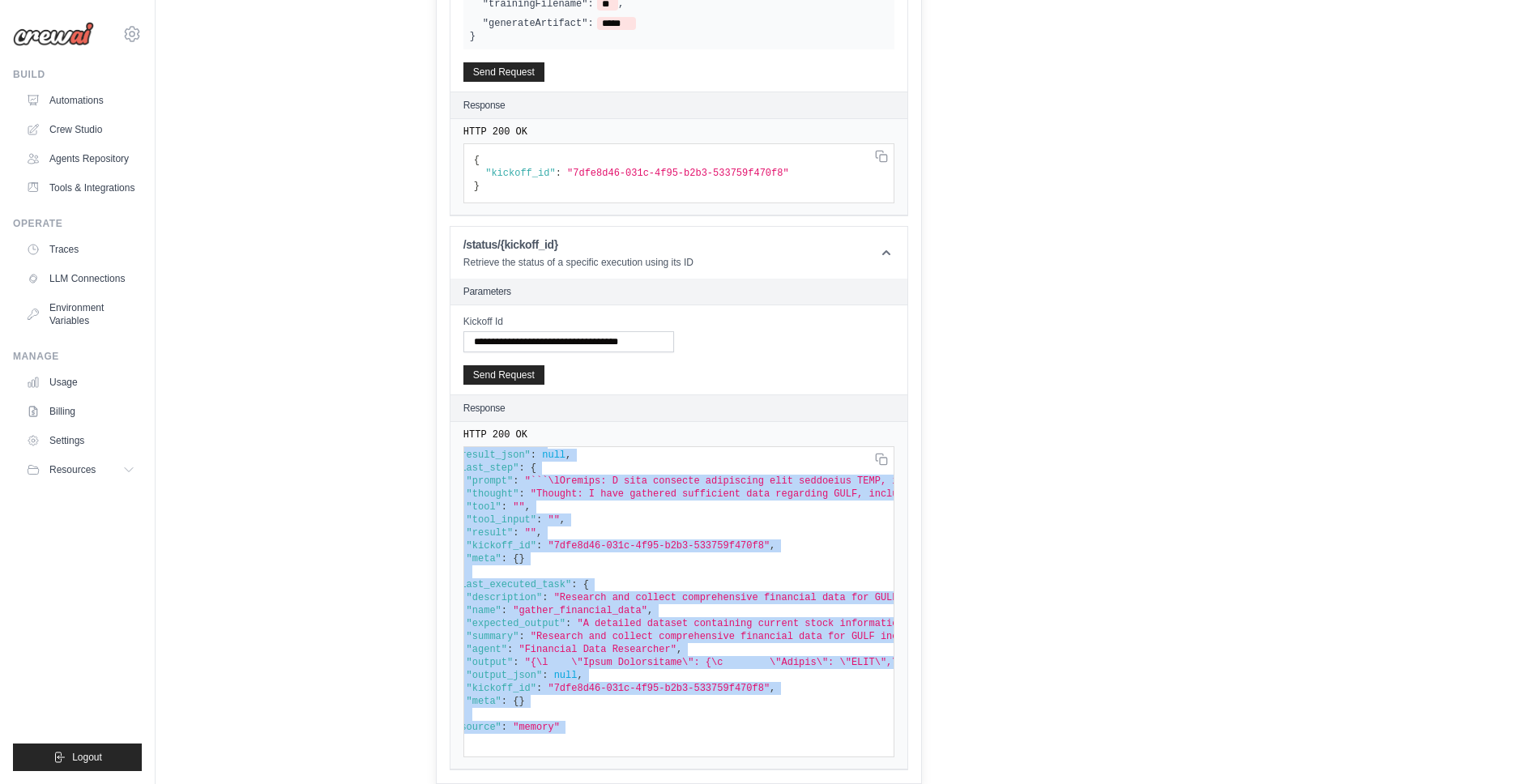
scroll to position [60, 0]
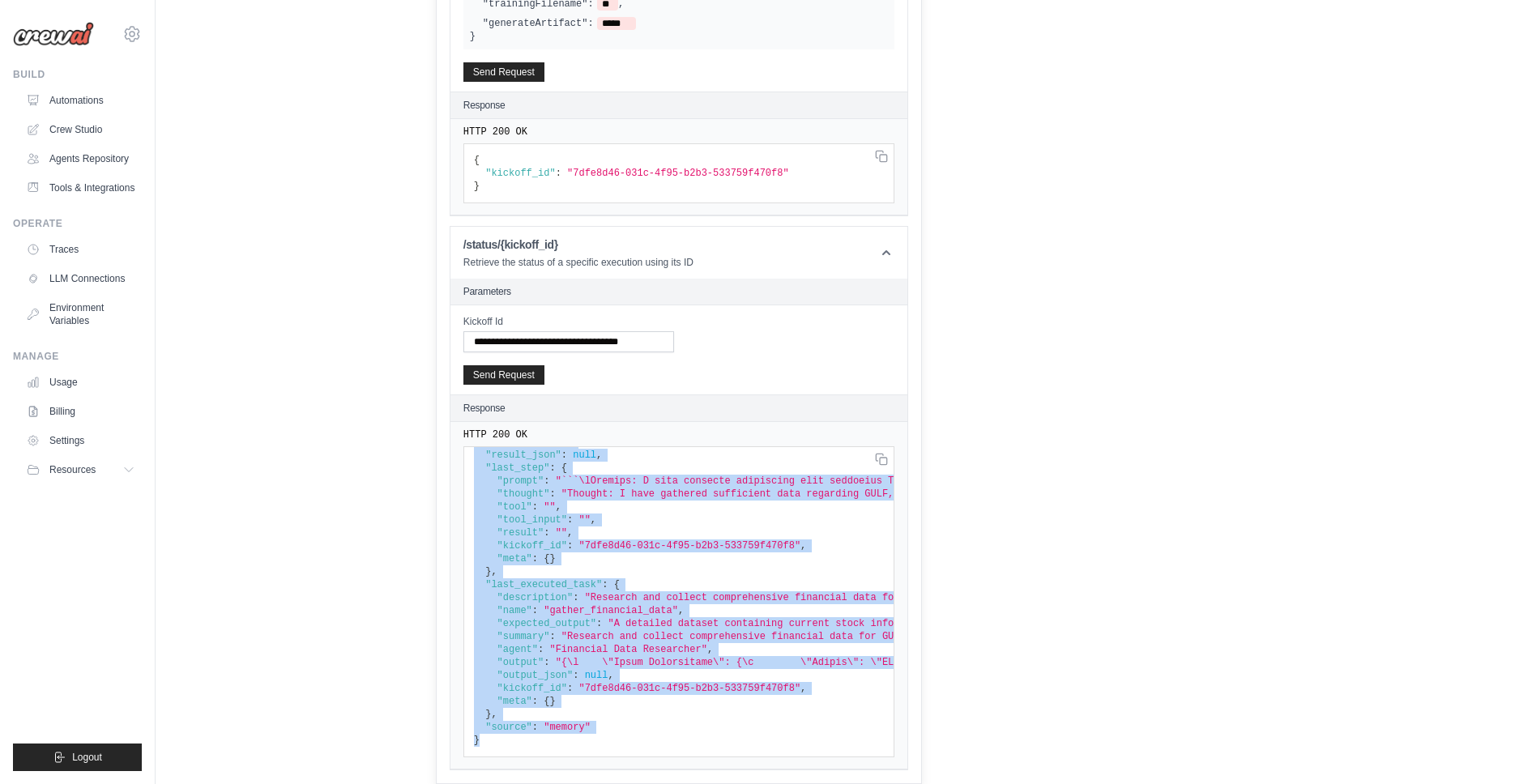
copy code "{ "state" : "RUNNING" , "status" : "Task is Running" , "result" : null , "resul…"
click at [503, 370] on button "Send Request" at bounding box center [504, 374] width 81 height 20
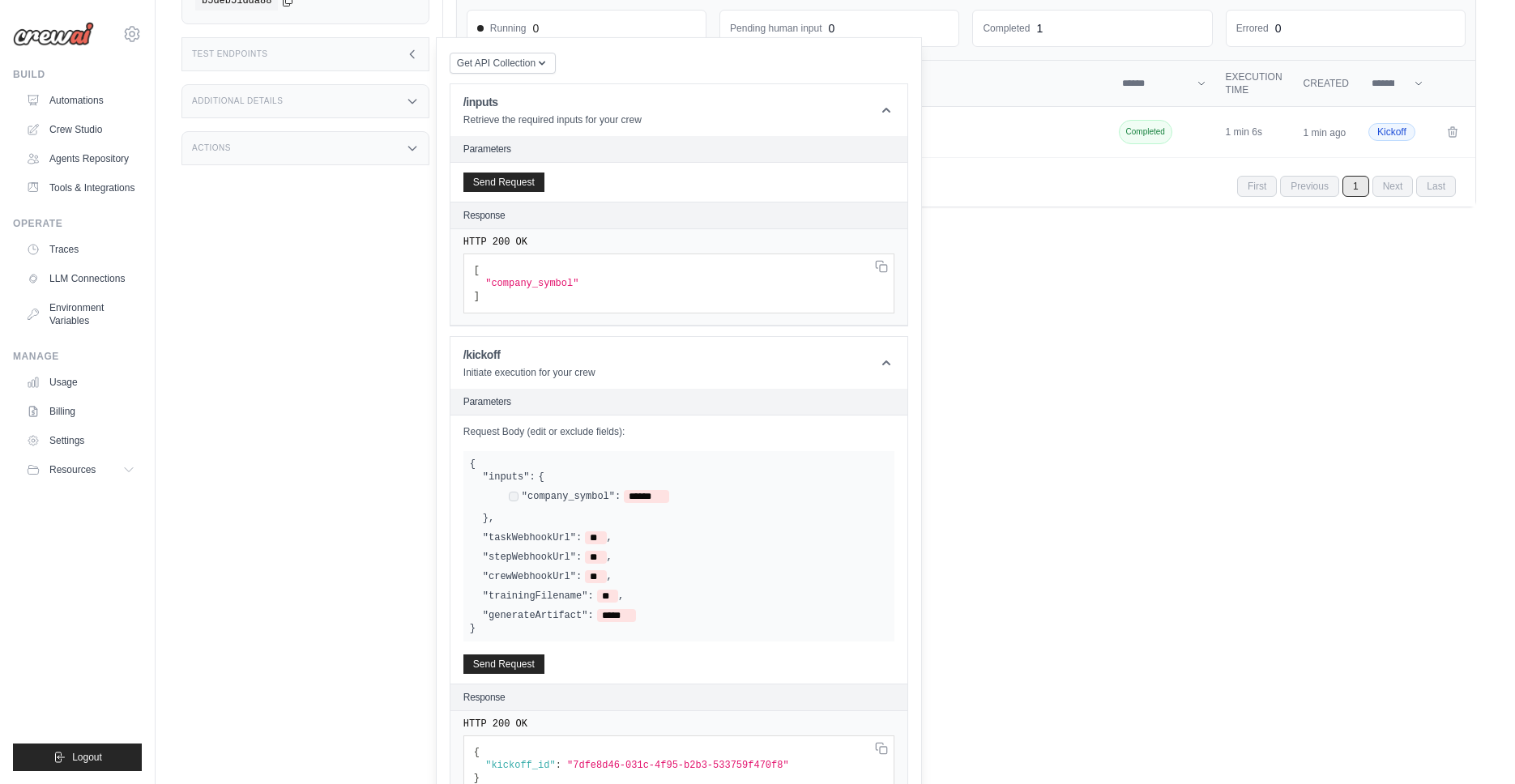
scroll to position [0, 0]
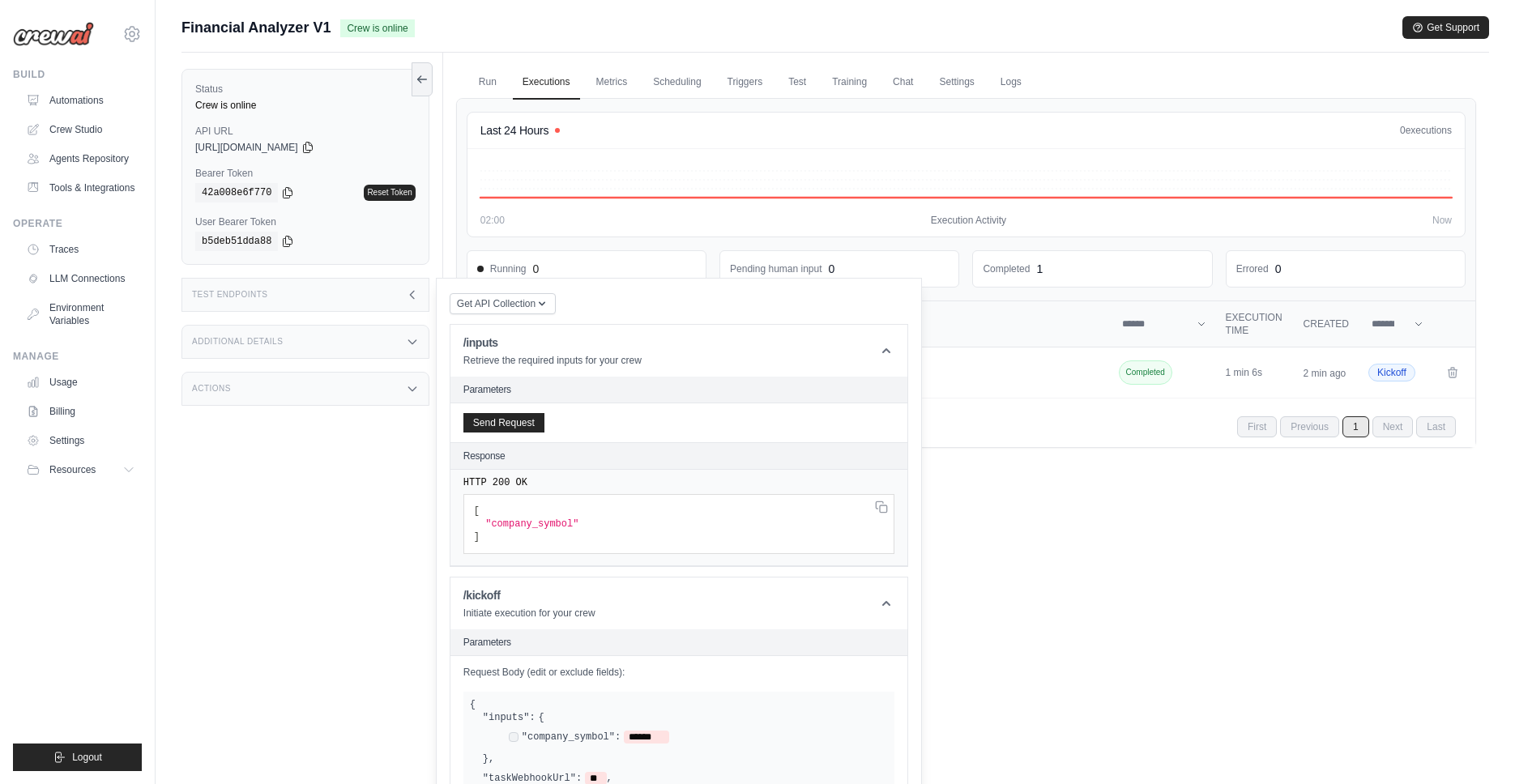
click at [418, 292] on icon at bounding box center [412, 294] width 13 height 13
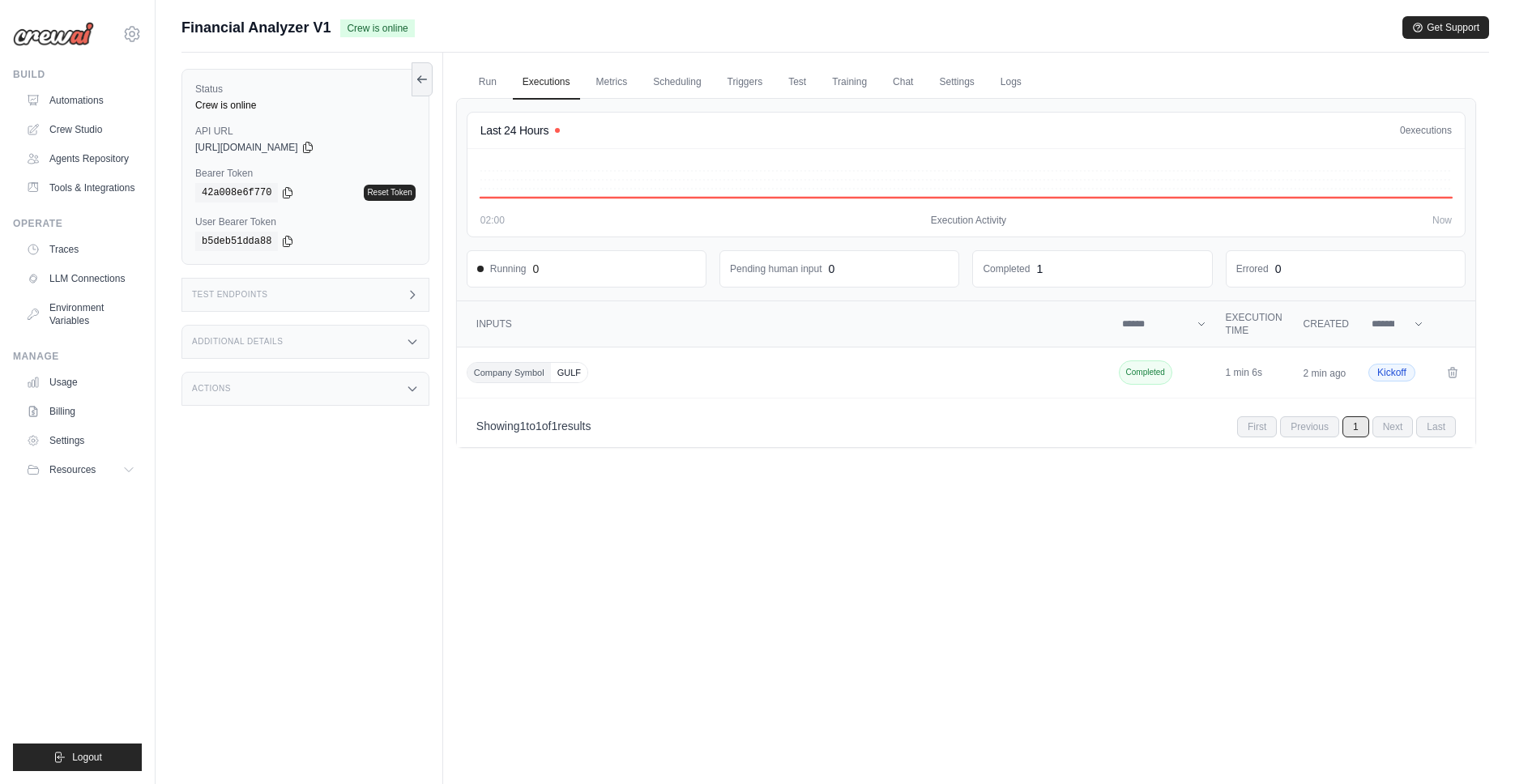
click at [410, 290] on icon at bounding box center [412, 294] width 13 height 13
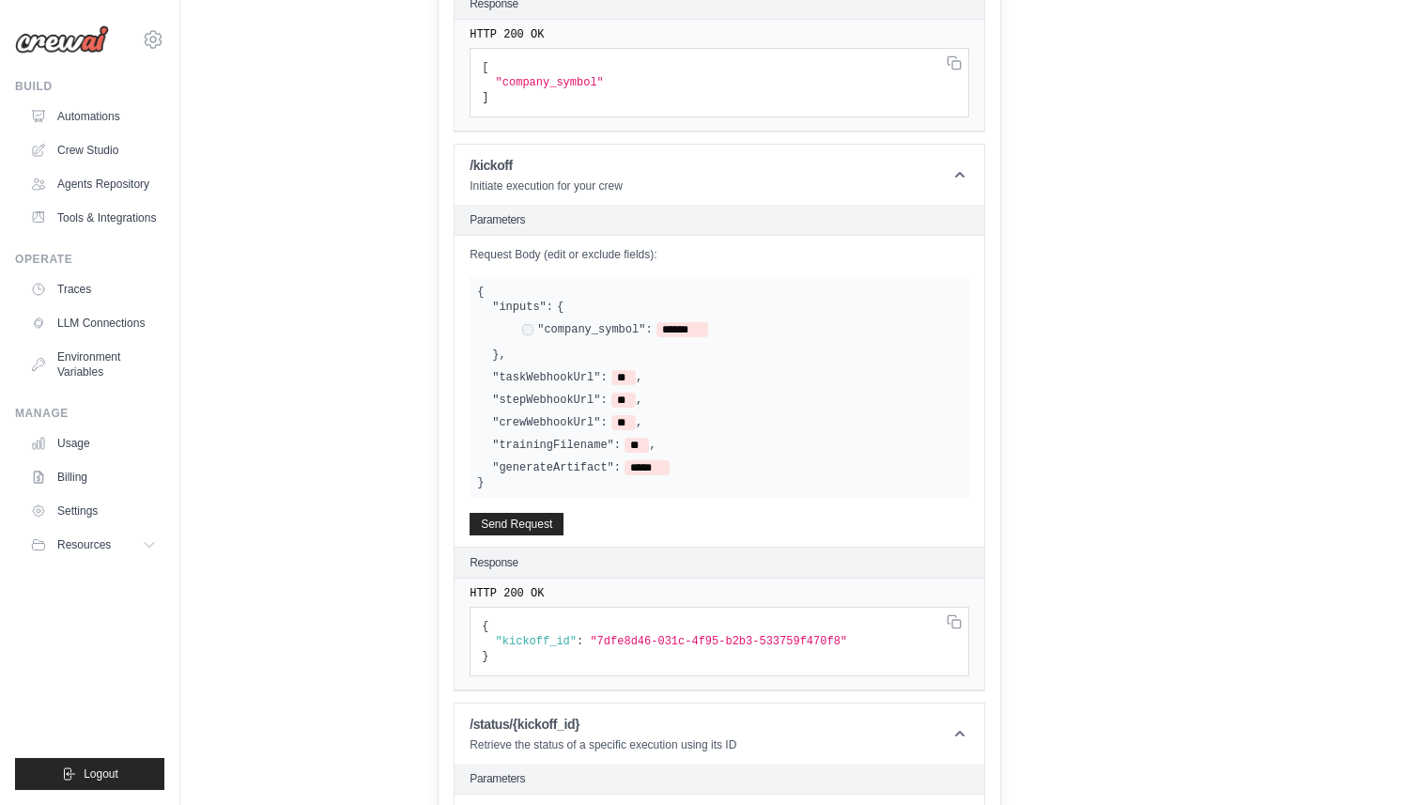
scroll to position [1069, 0]
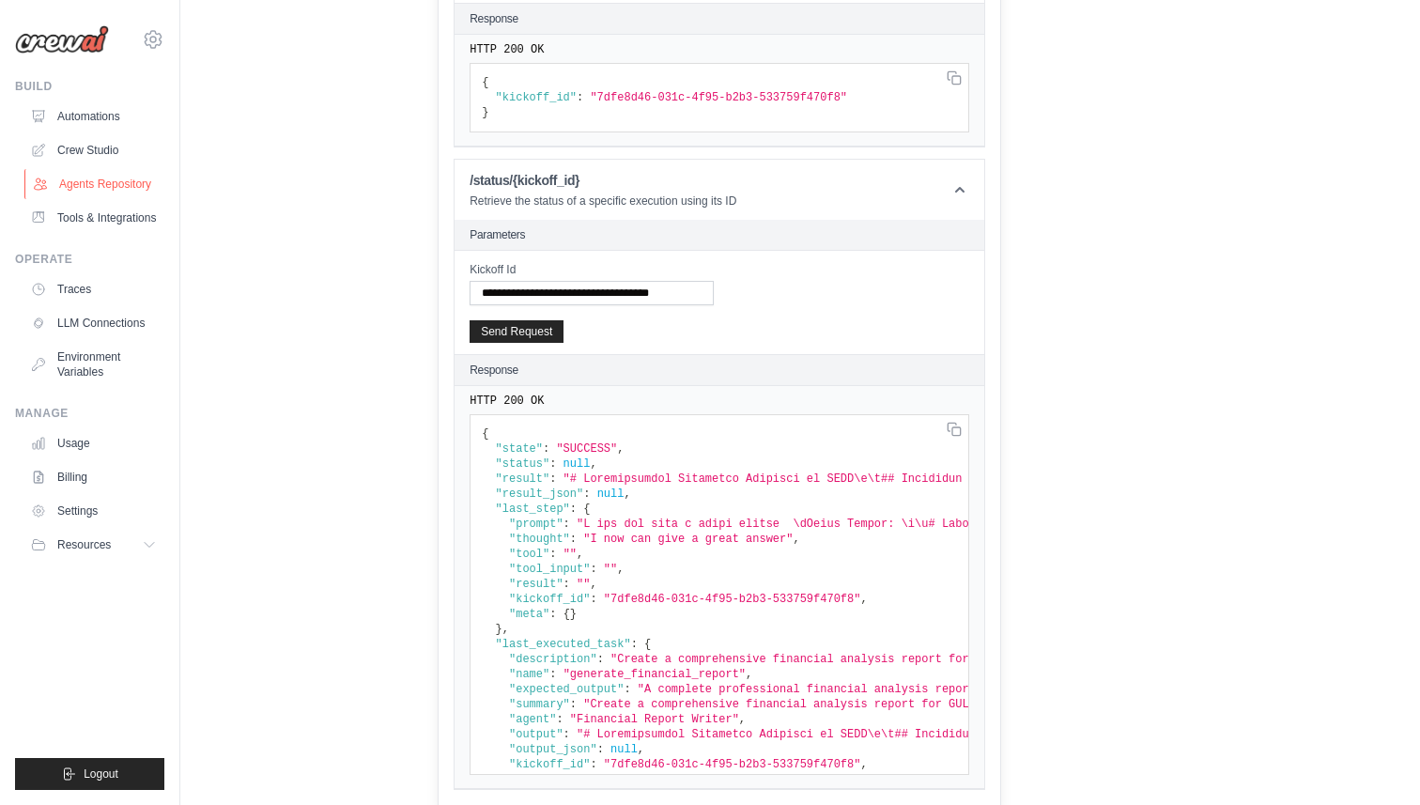
click at [98, 183] on link "Agents Repository" at bounding box center [95, 184] width 142 height 30
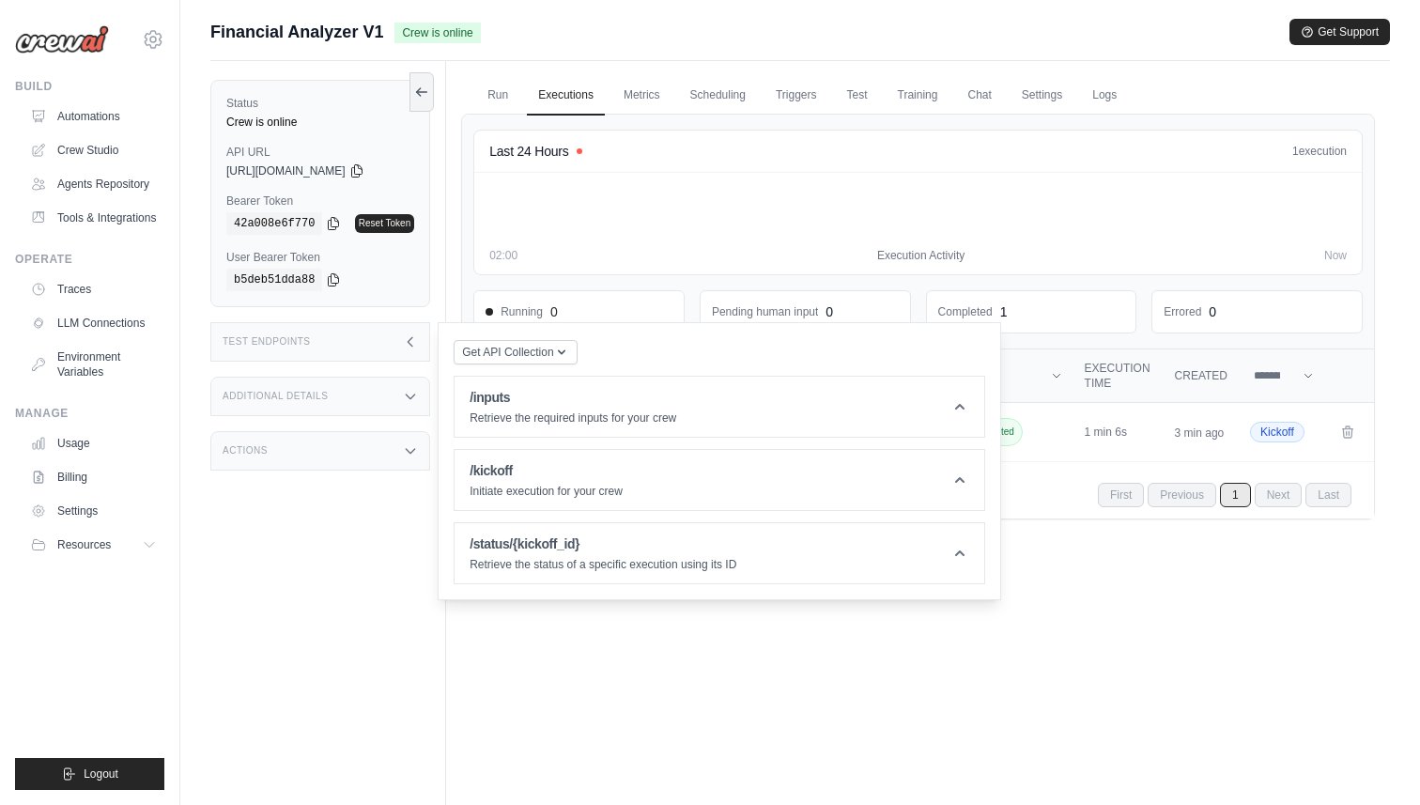
scroll to position [80, 0]
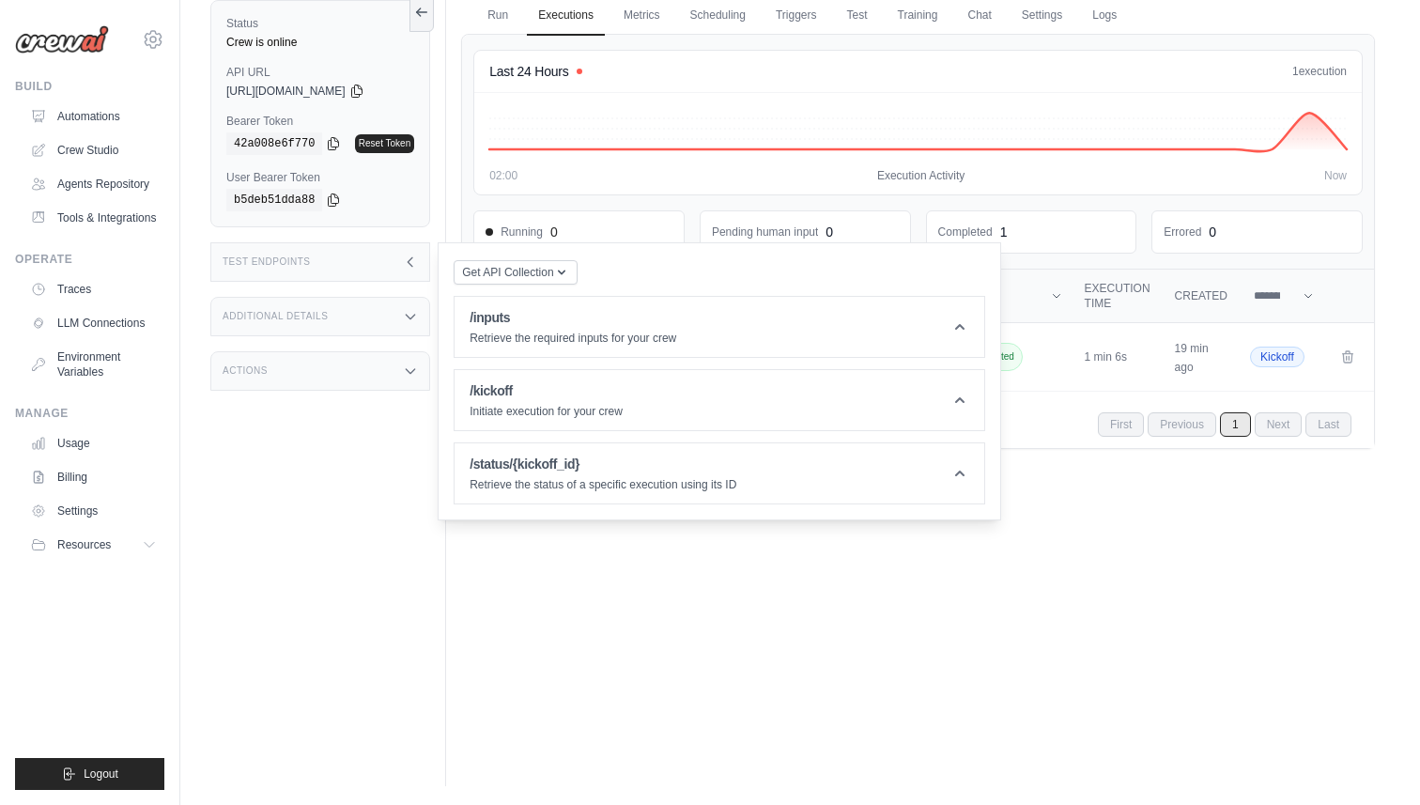
click at [432, 660] on div "Status Crew is online API URL copied [URL][DOMAIN_NAME] Bearer Token copied 42a…" at bounding box center [328, 383] width 236 height 805
click at [903, 202] on div "Last 24 Hours 1 execution 02:00 Execution Activity Now Running 0 Pending human …" at bounding box center [917, 152] width 889 height 204
click at [365, 476] on div "Status Crew is online API URL copied [URL][DOMAIN_NAME] Bearer Token copied 42a…" at bounding box center [328, 383] width 236 height 805
click at [992, 627] on div "Run Executions Metrics Scheduling Triggers Test Training Chat Settings Logs Las…" at bounding box center [918, 383] width 944 height 805
click at [453, 177] on div "Run Executions Metrics Scheduling Triggers Test Training Chat Settings Logs Las…" at bounding box center [918, 383] width 944 height 805
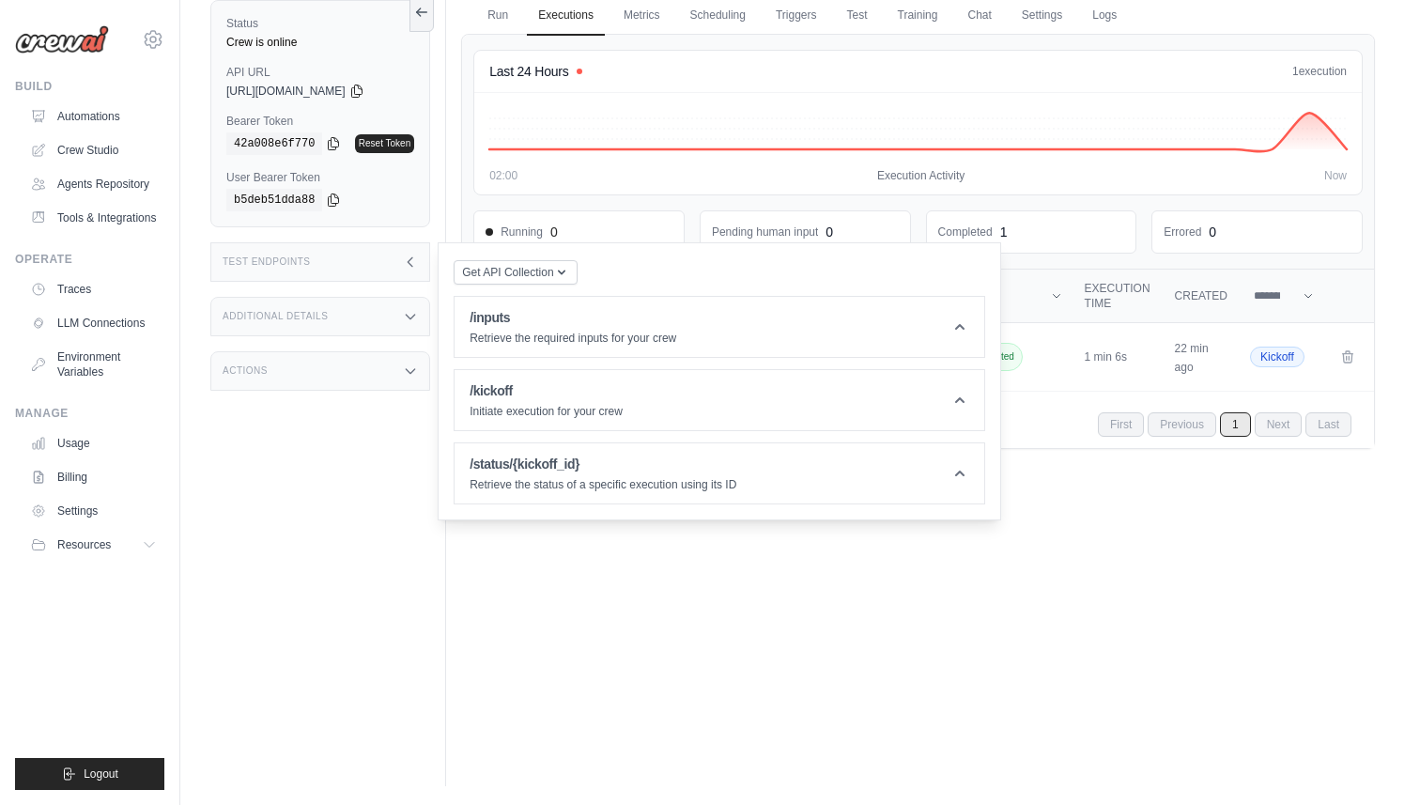
click at [415, 256] on icon at bounding box center [410, 262] width 15 height 15
